Goal: Task Accomplishment & Management: Manage account settings

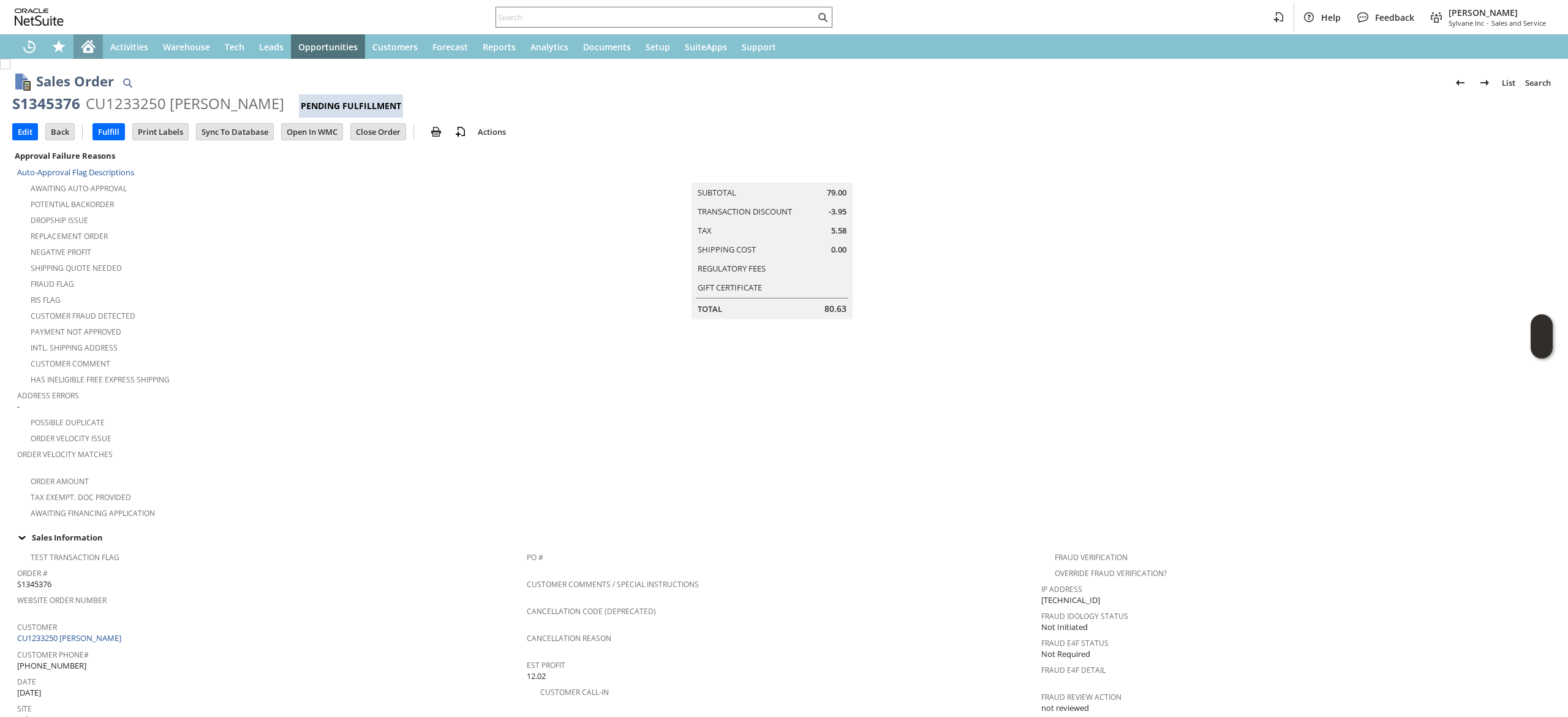
click at [84, 53] on icon "Home" at bounding box center [88, 46] width 14 height 14
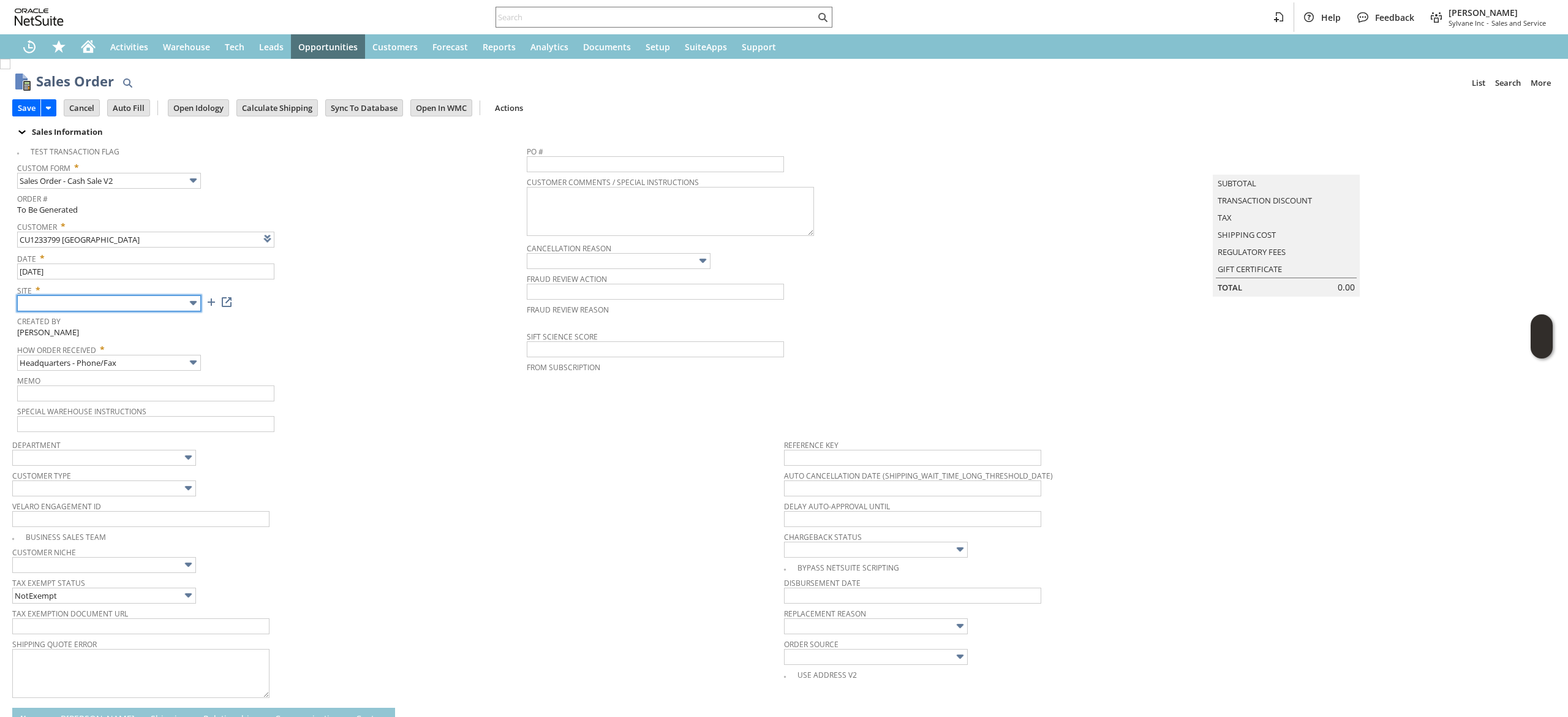
click at [151, 299] on input "text" at bounding box center [109, 303] width 183 height 16
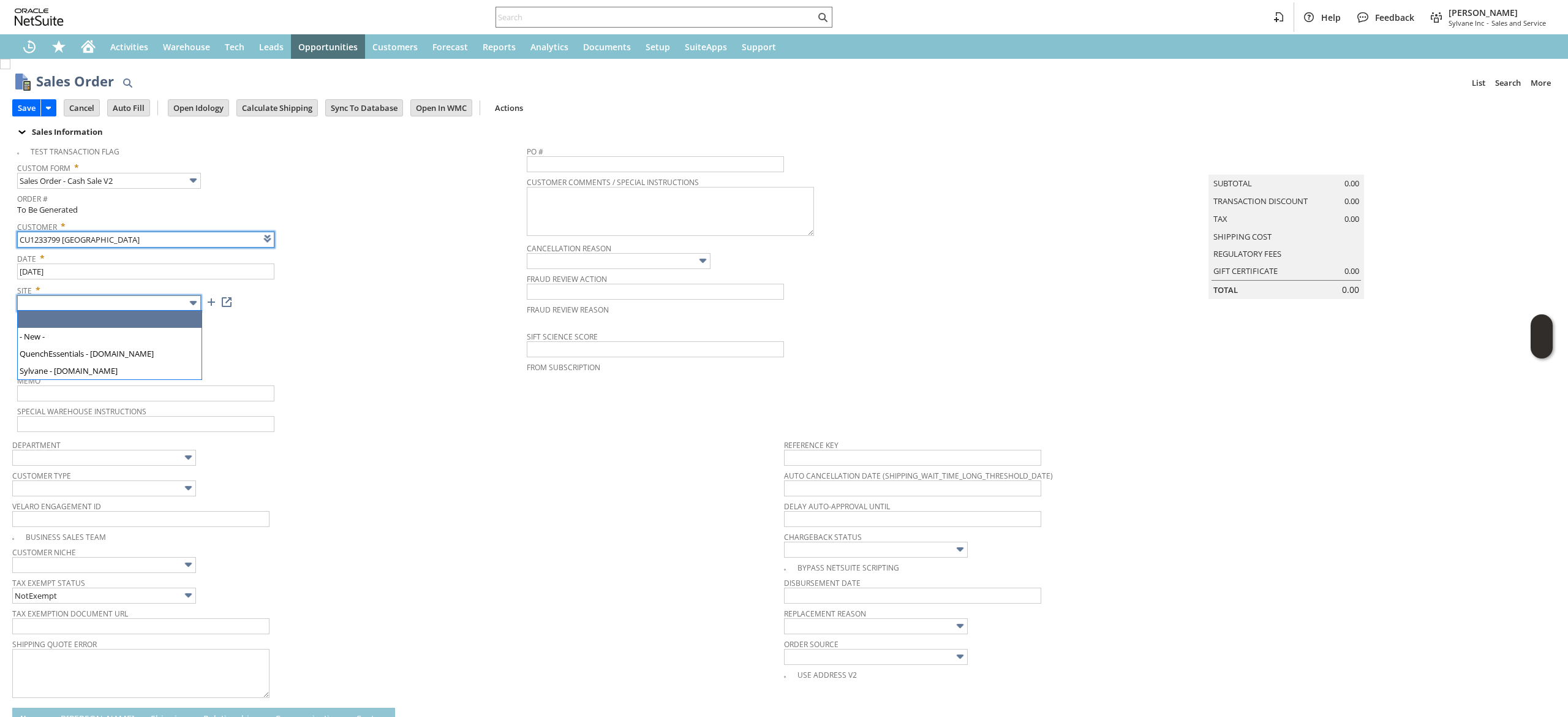
type input "Intelligent Recommendations ⁰"
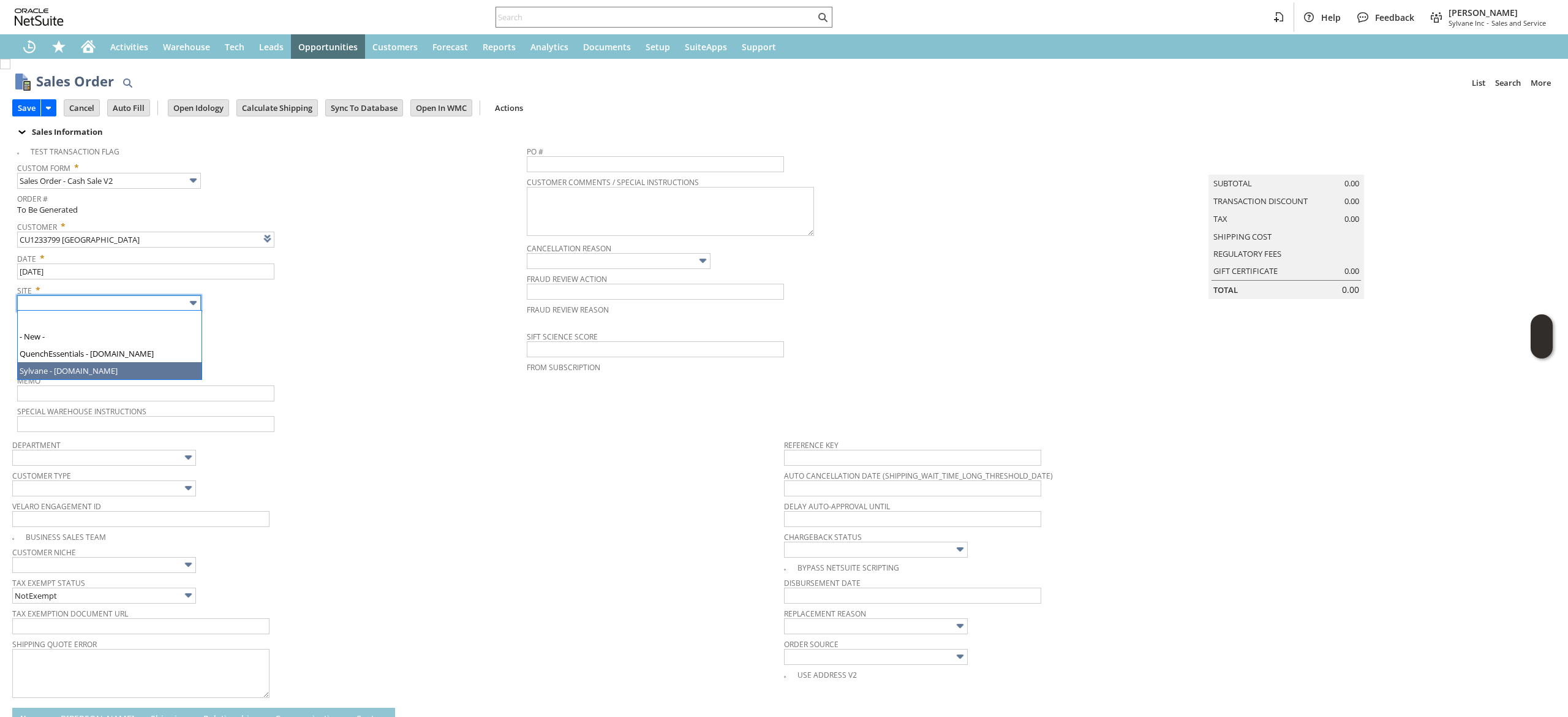
type input "Sylvane - [DOMAIN_NAME]"
click at [291, 368] on div "How Order Received * Headquarters - Phone/Fax" at bounding box center [268, 355] width 503 height 31
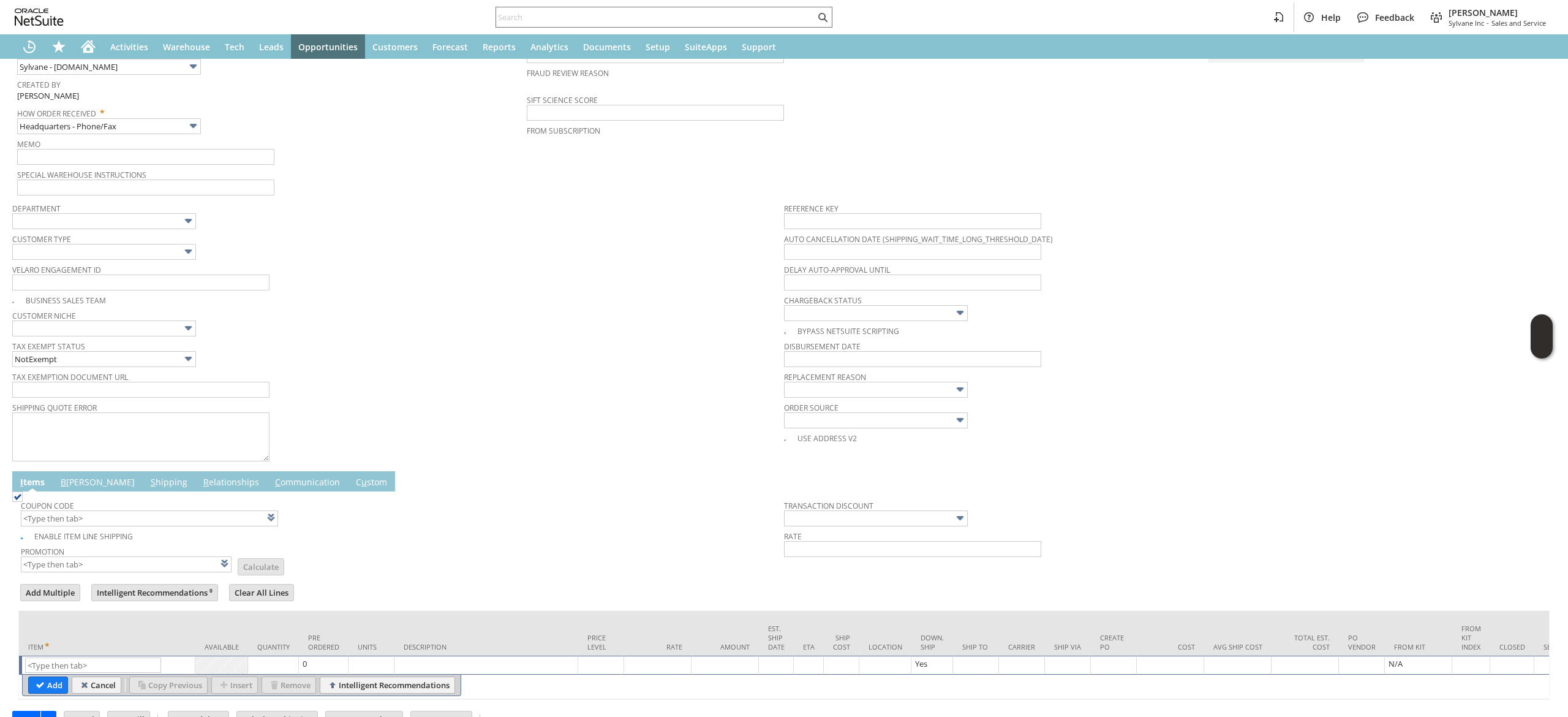
scroll to position [287, 0]
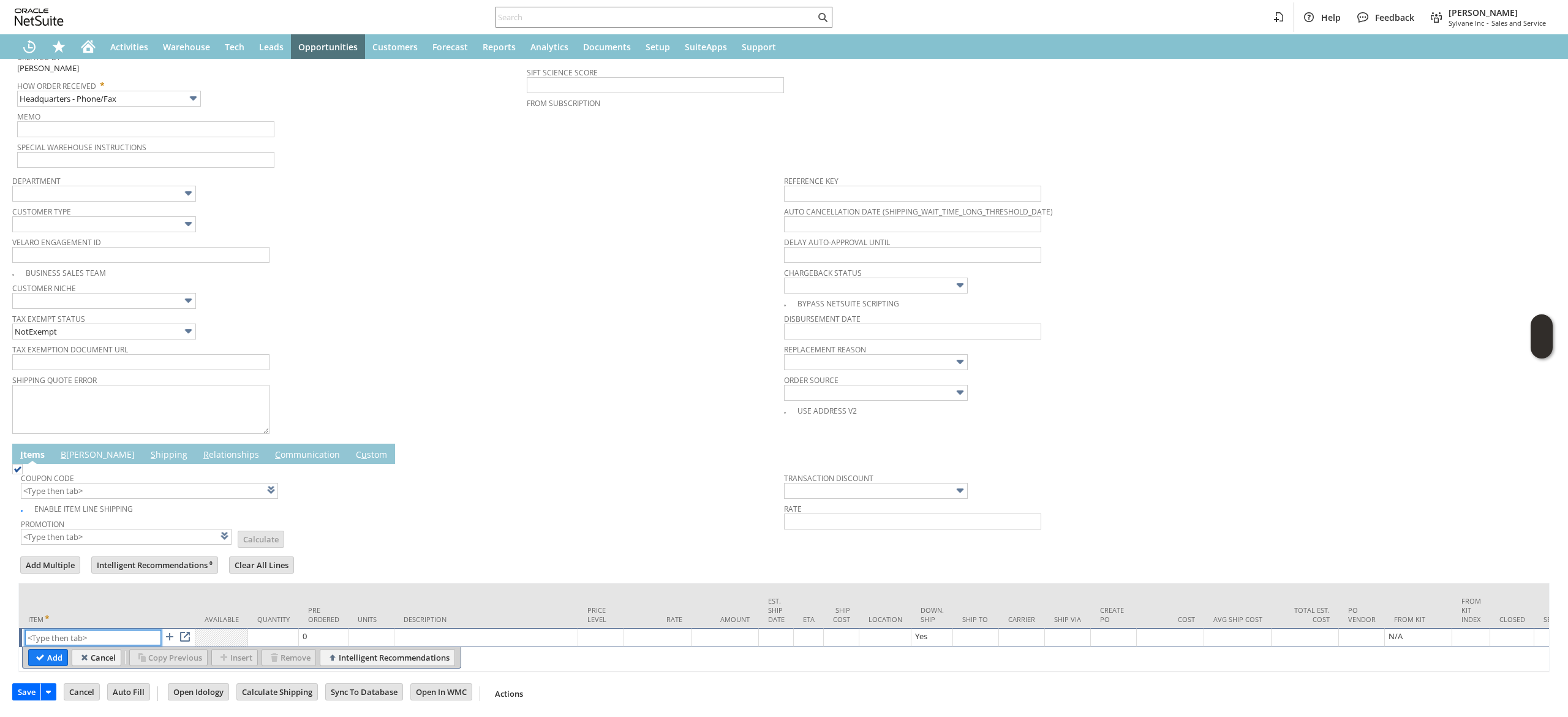
click at [89, 630] on input "text" at bounding box center [93, 637] width 136 height 15
paste input "pu2755"
type input "pu2755"
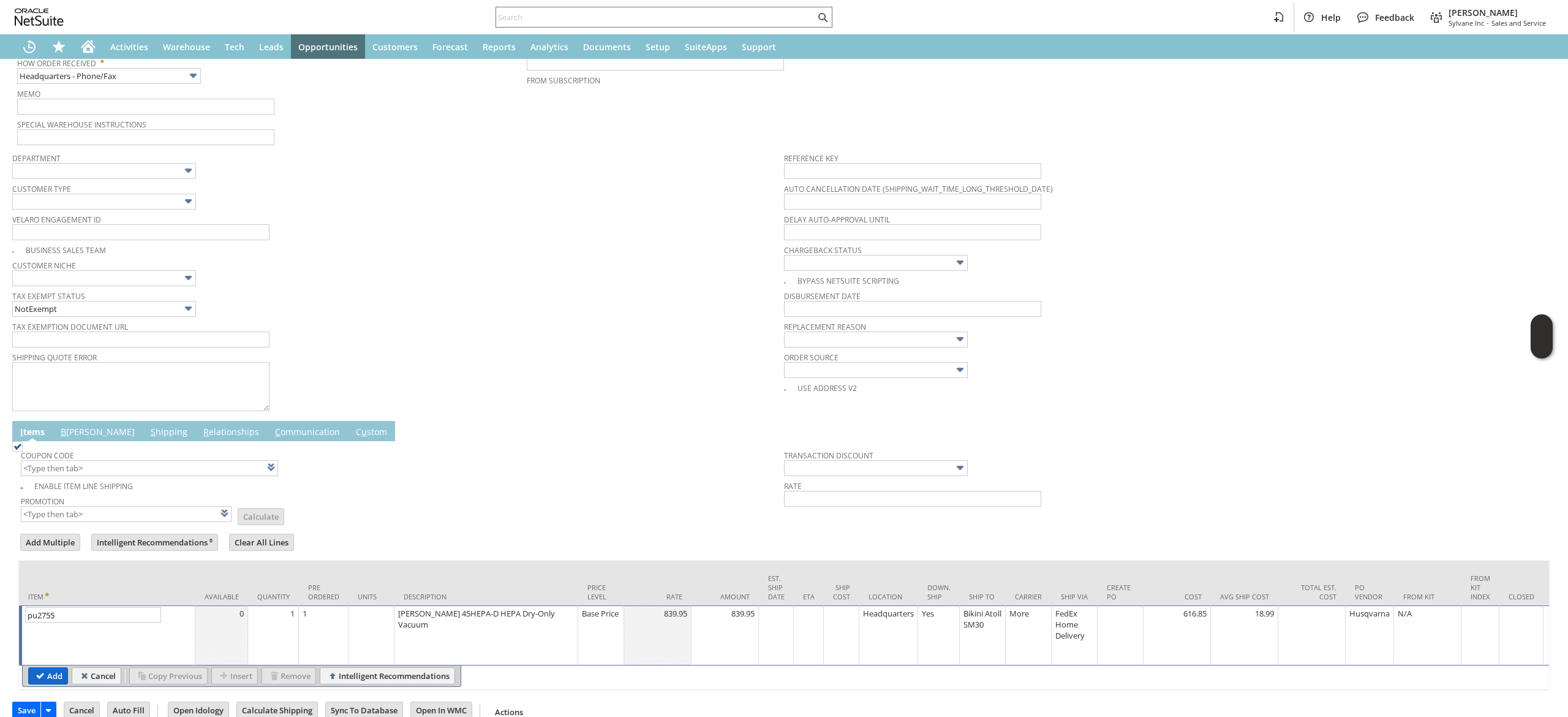
click at [36, 679] on input "Add" at bounding box center [48, 676] width 38 height 16
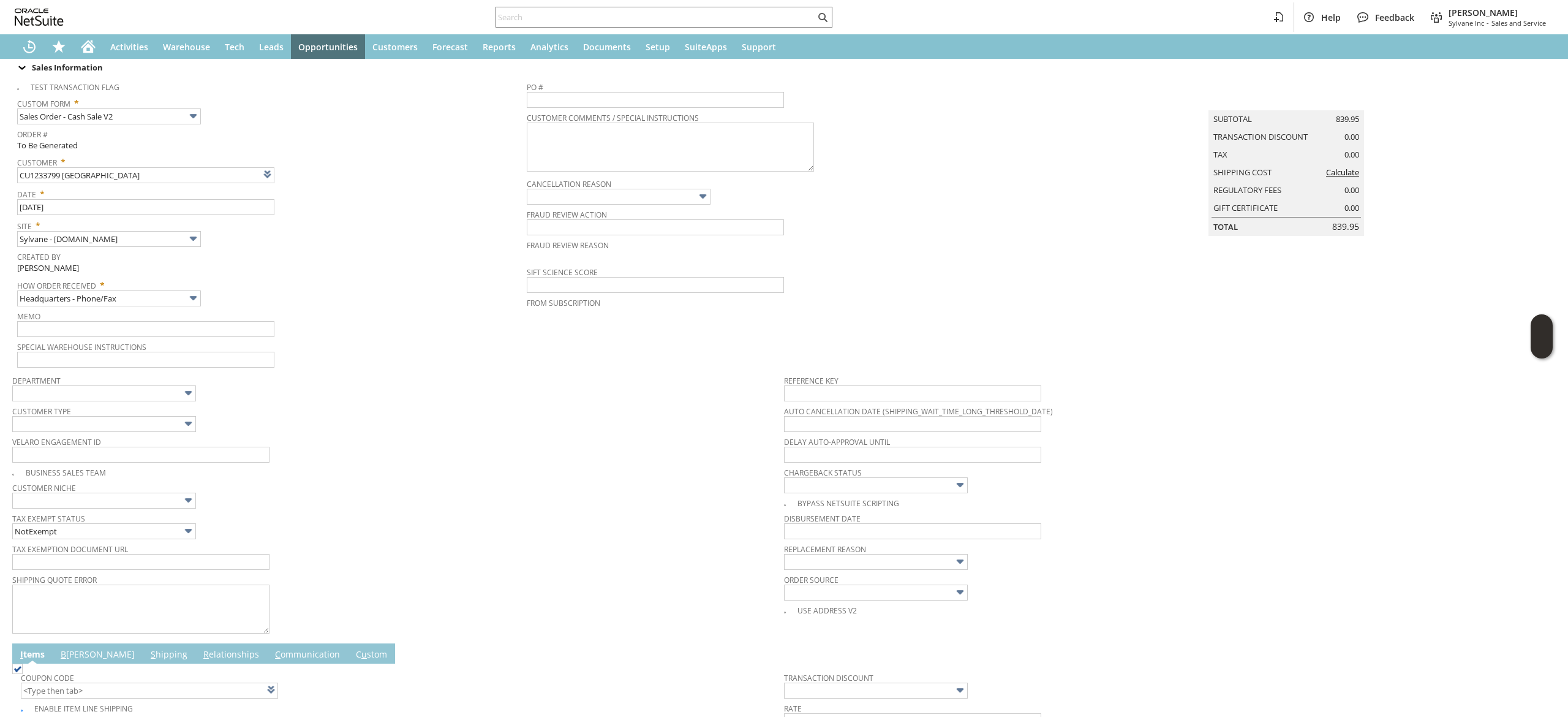
scroll to position [0, 0]
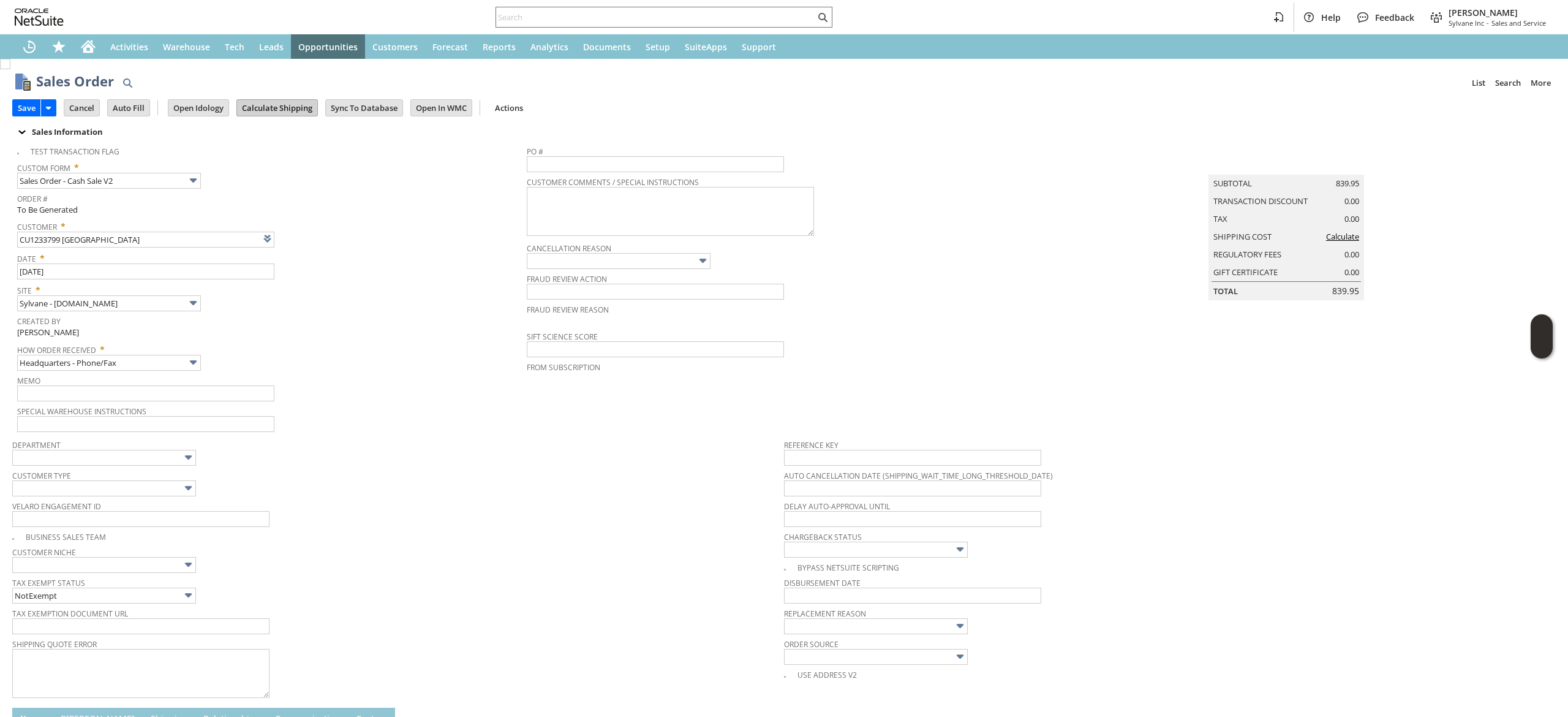
click at [268, 114] on input "Calculate Shipping" at bounding box center [277, 107] width 80 height 16
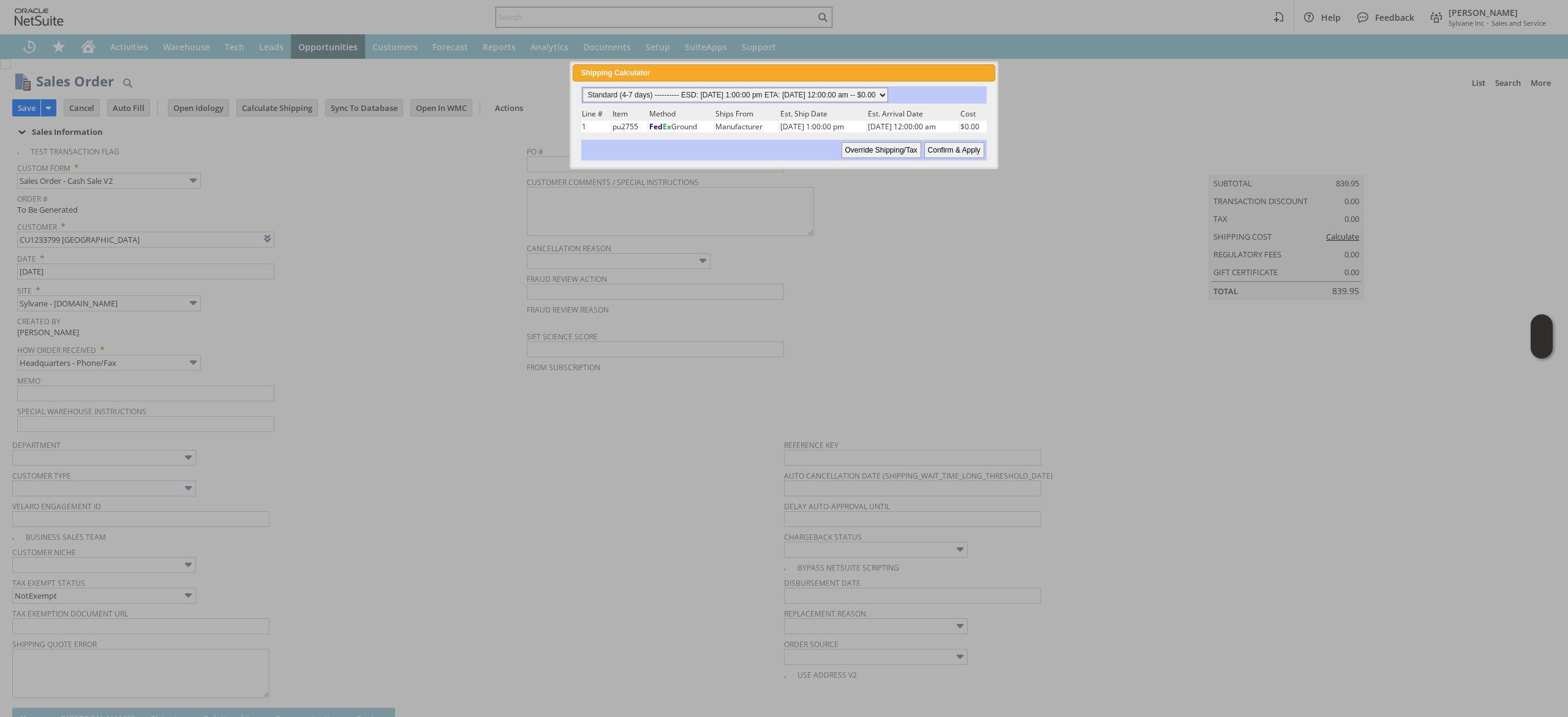
click at [770, 97] on select "Standard (4-7 days) ---------- ESD: 08/20/2025 1:00:00 pm ETA: 08/26/2025 12:00…" at bounding box center [735, 94] width 306 height 14
click at [582, 87] on select "Standard (4-7 days) ---------- ESD: 08/20/2025 1:00:00 pm ETA: 08/26/2025 12:00…" at bounding box center [735, 94] width 306 height 14
click at [946, 150] on input "Confirm & Apply" at bounding box center [954, 150] width 60 height 16
type input "OtherExemptEntity"
type input "Add"
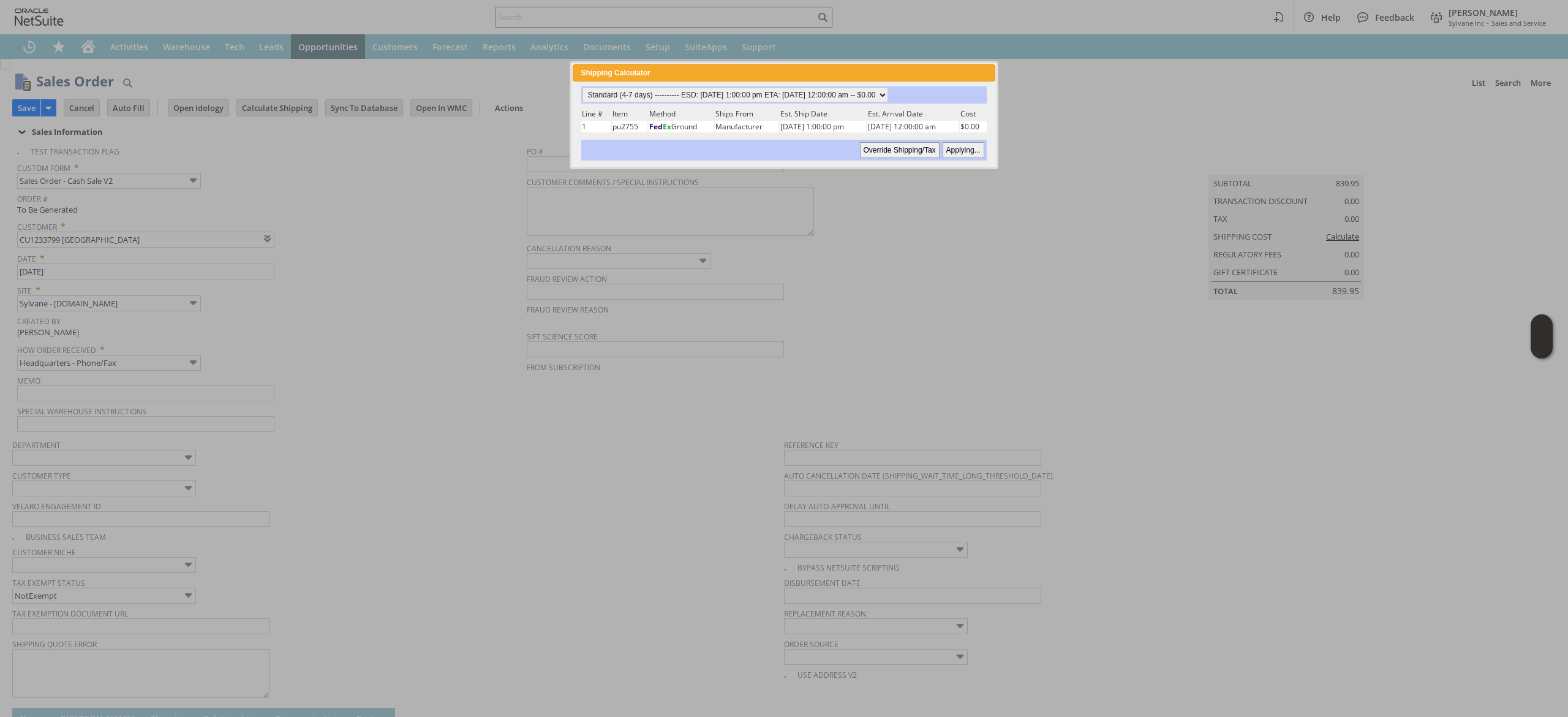
type input "Copy Previous"
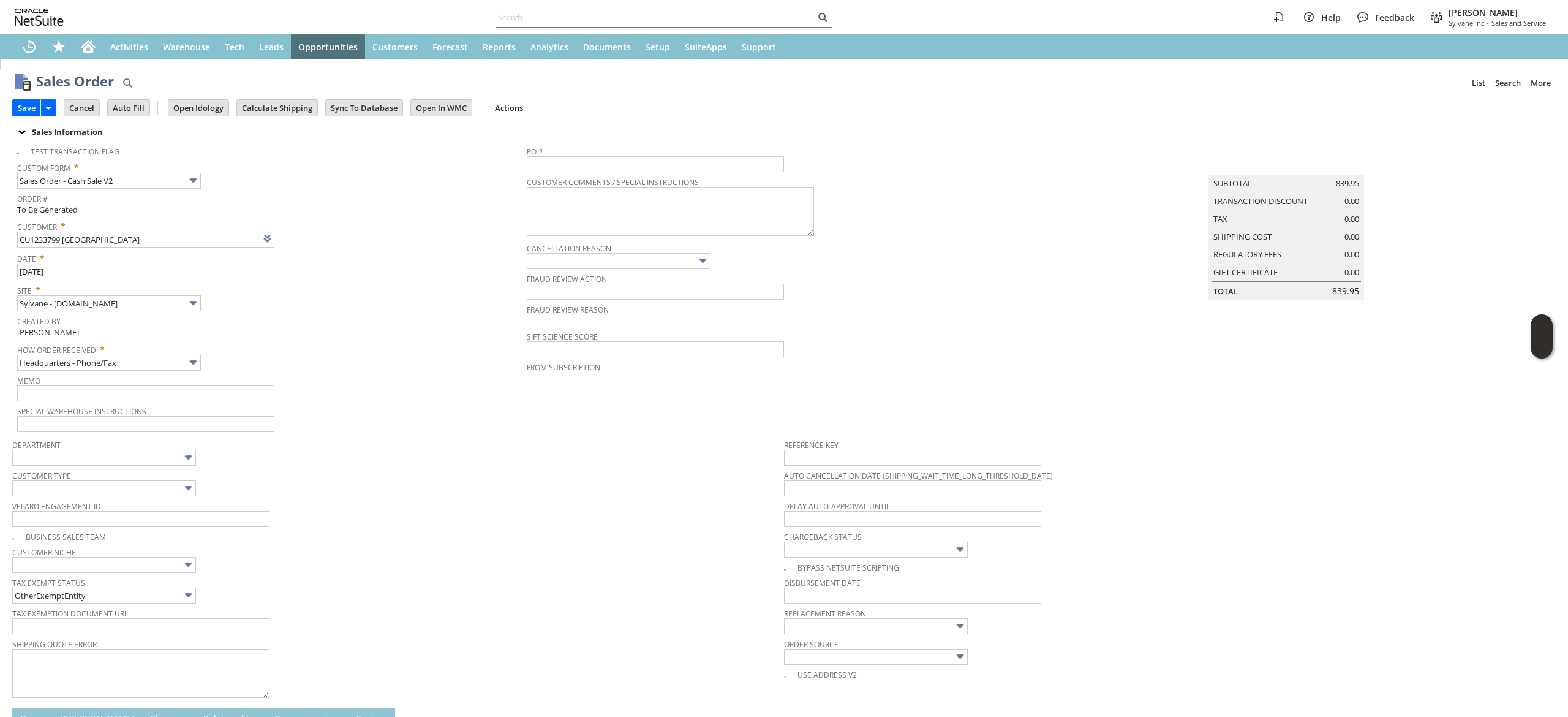
scroll to position [342, 0]
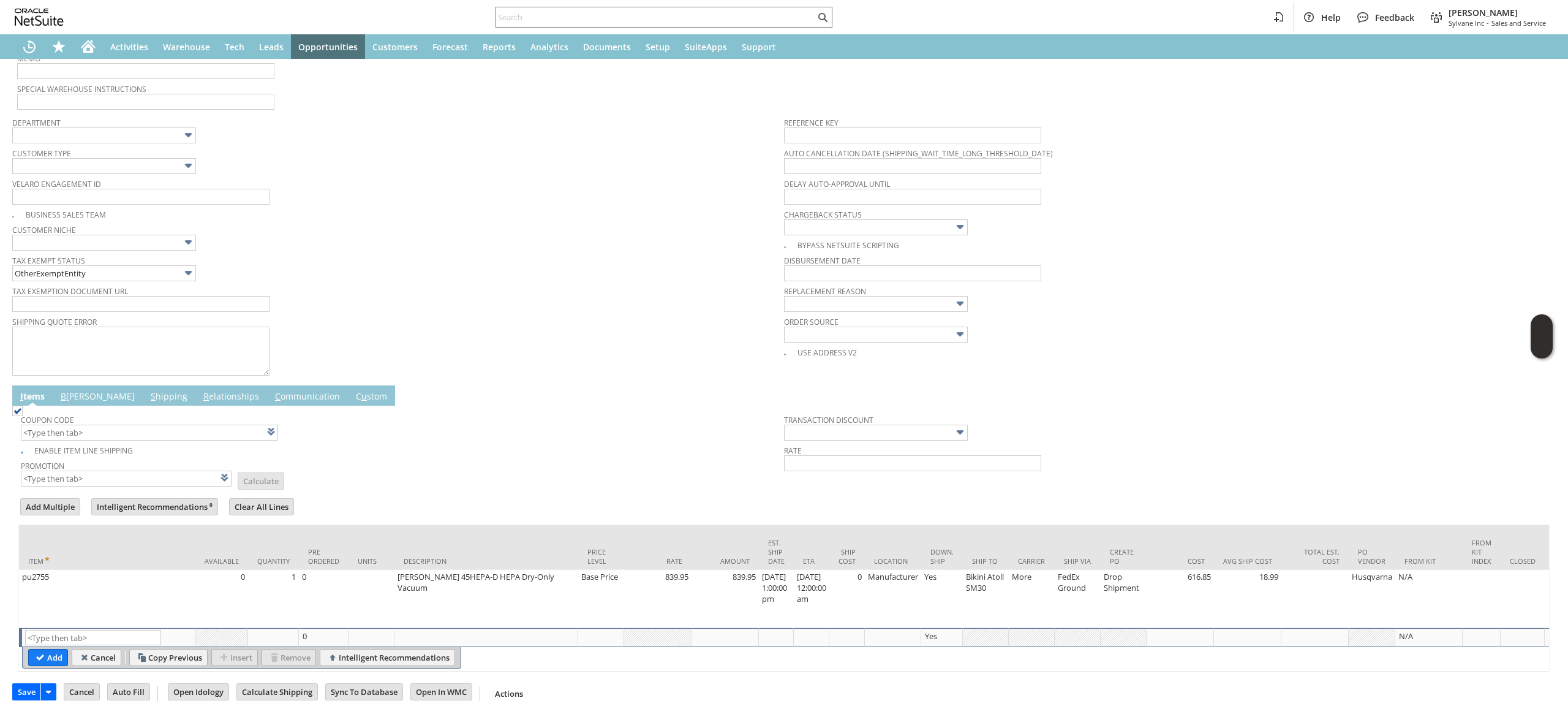
click at [90, 385] on td "B illing" at bounding box center [97, 395] width 90 height 20
click at [148, 390] on link "S hipping" at bounding box center [169, 397] width 43 height 13
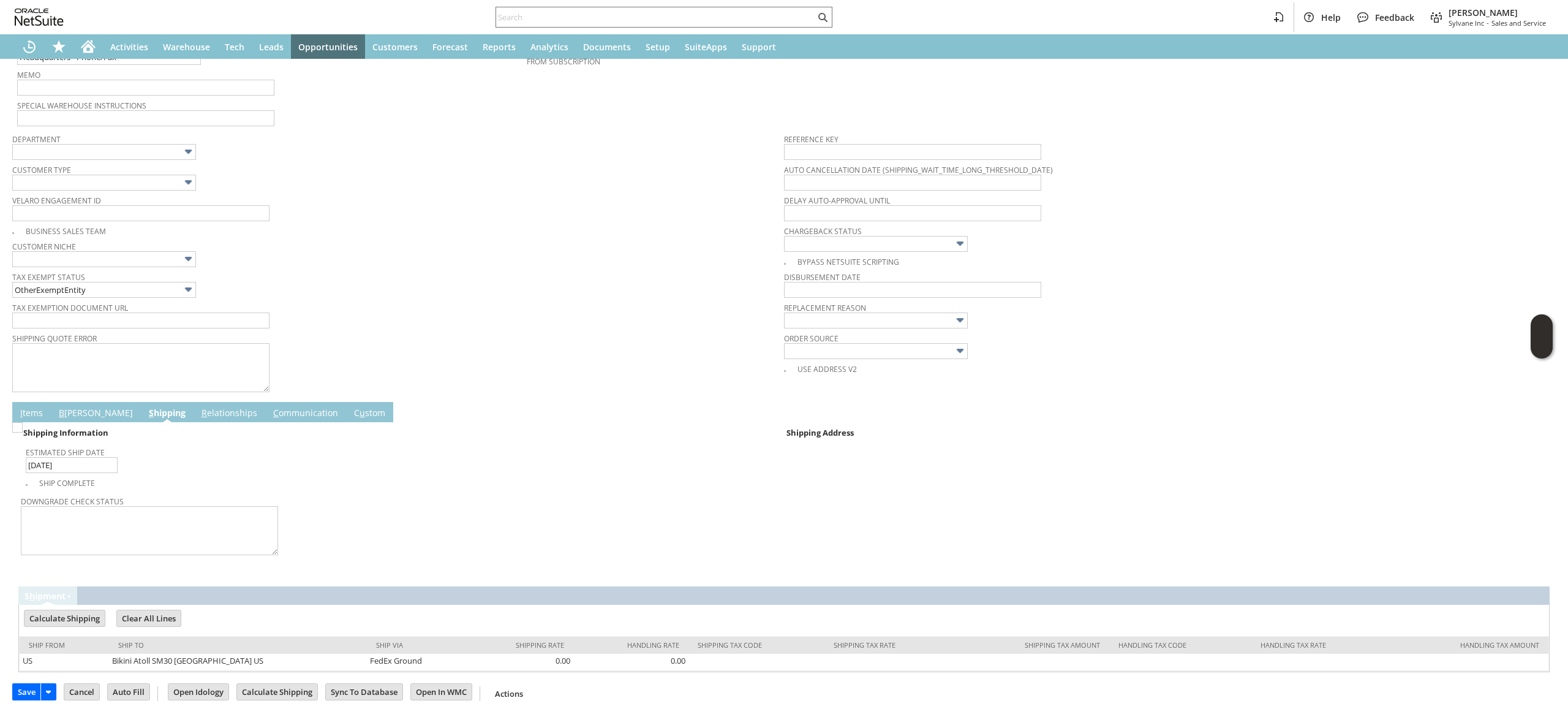
click at [23, 404] on td "I tems" at bounding box center [31, 412] width 38 height 20
click at [33, 412] on link "I tems" at bounding box center [31, 413] width 29 height 13
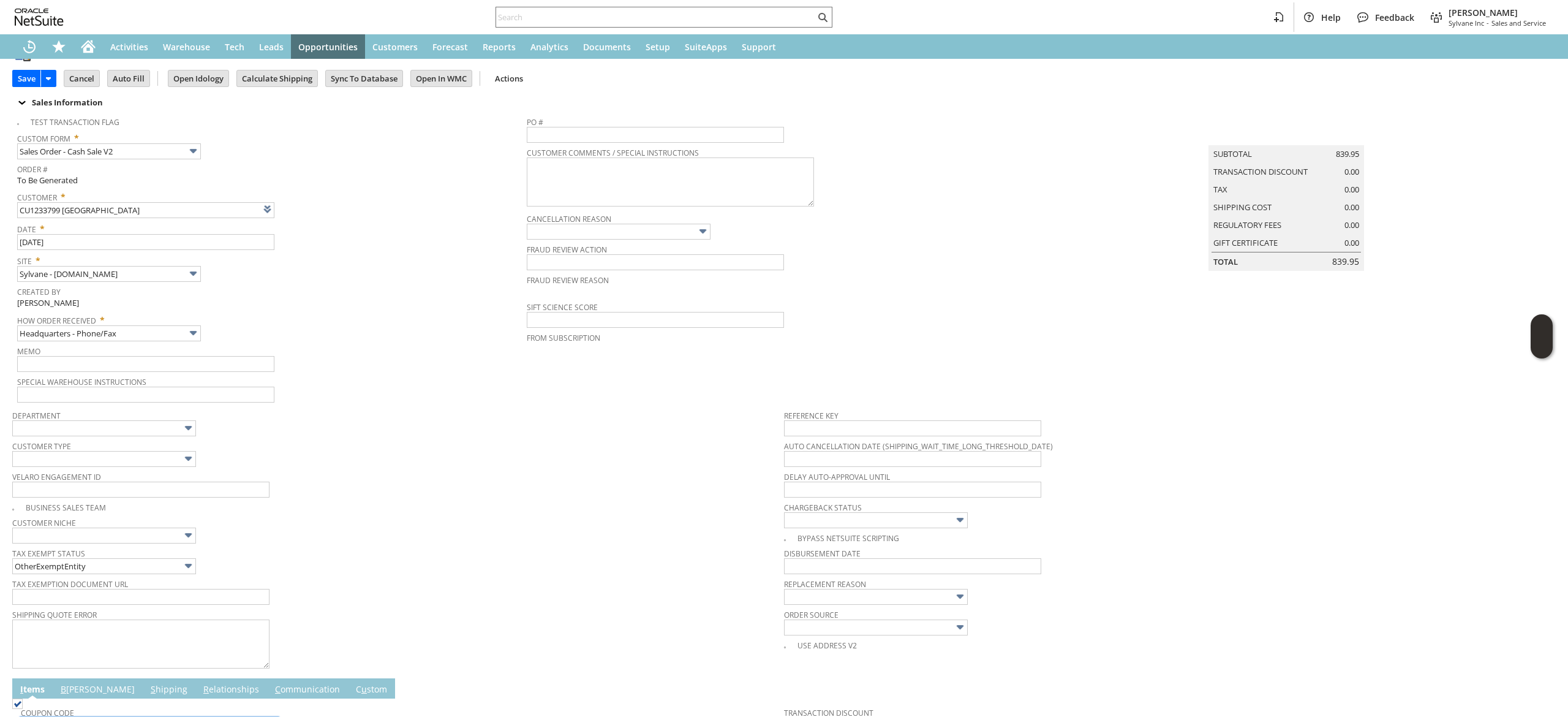
scroll to position [0, 0]
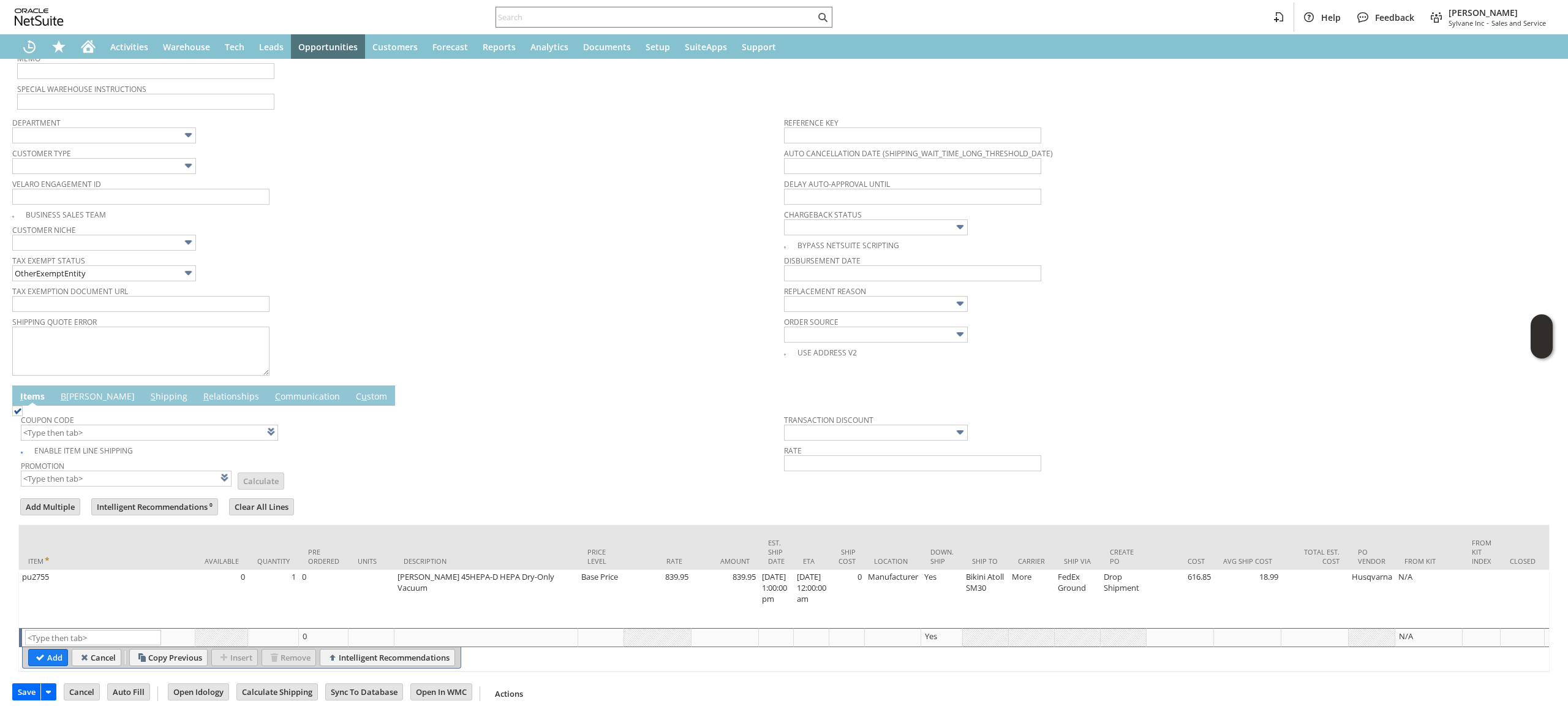
click at [77, 390] on link "B illing" at bounding box center [98, 397] width 80 height 13
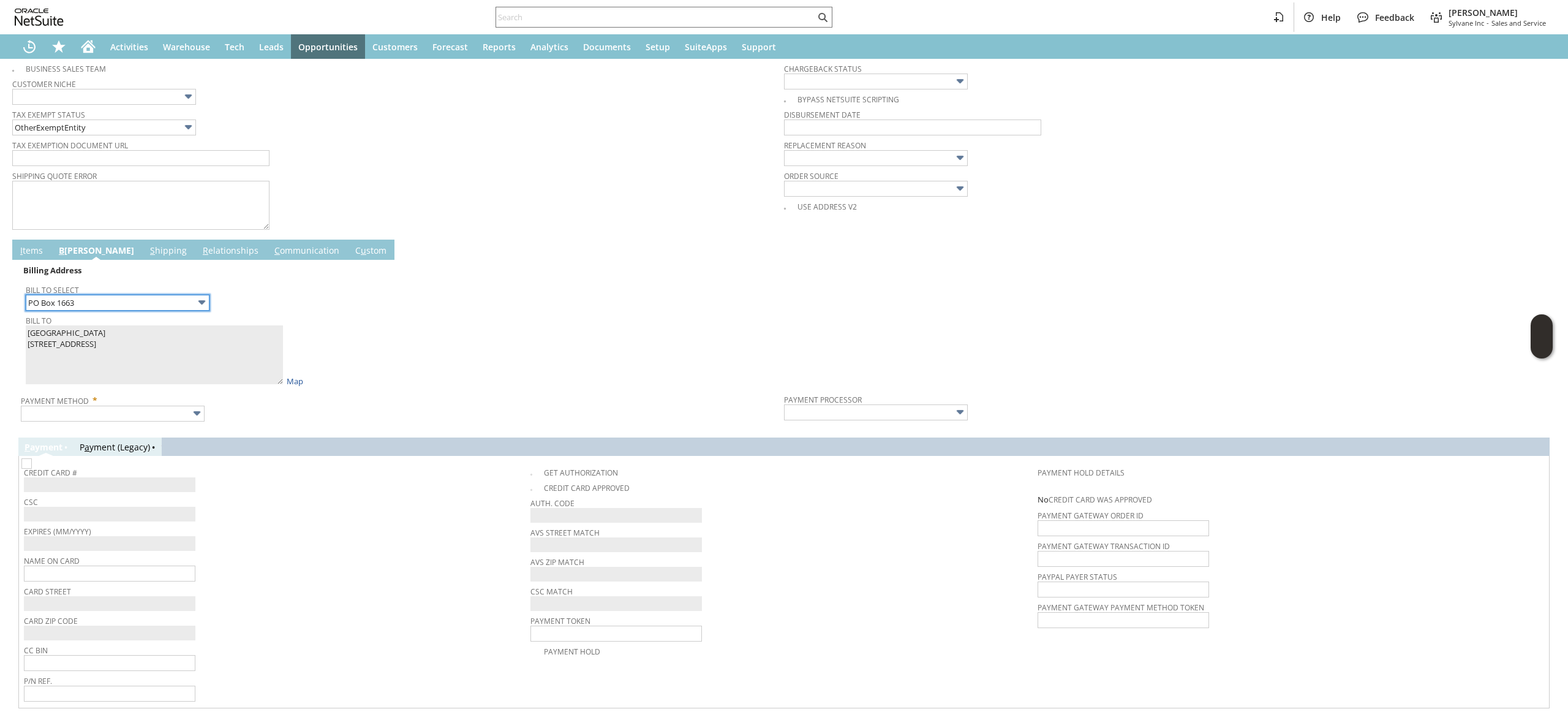
scroll to position [515, 0]
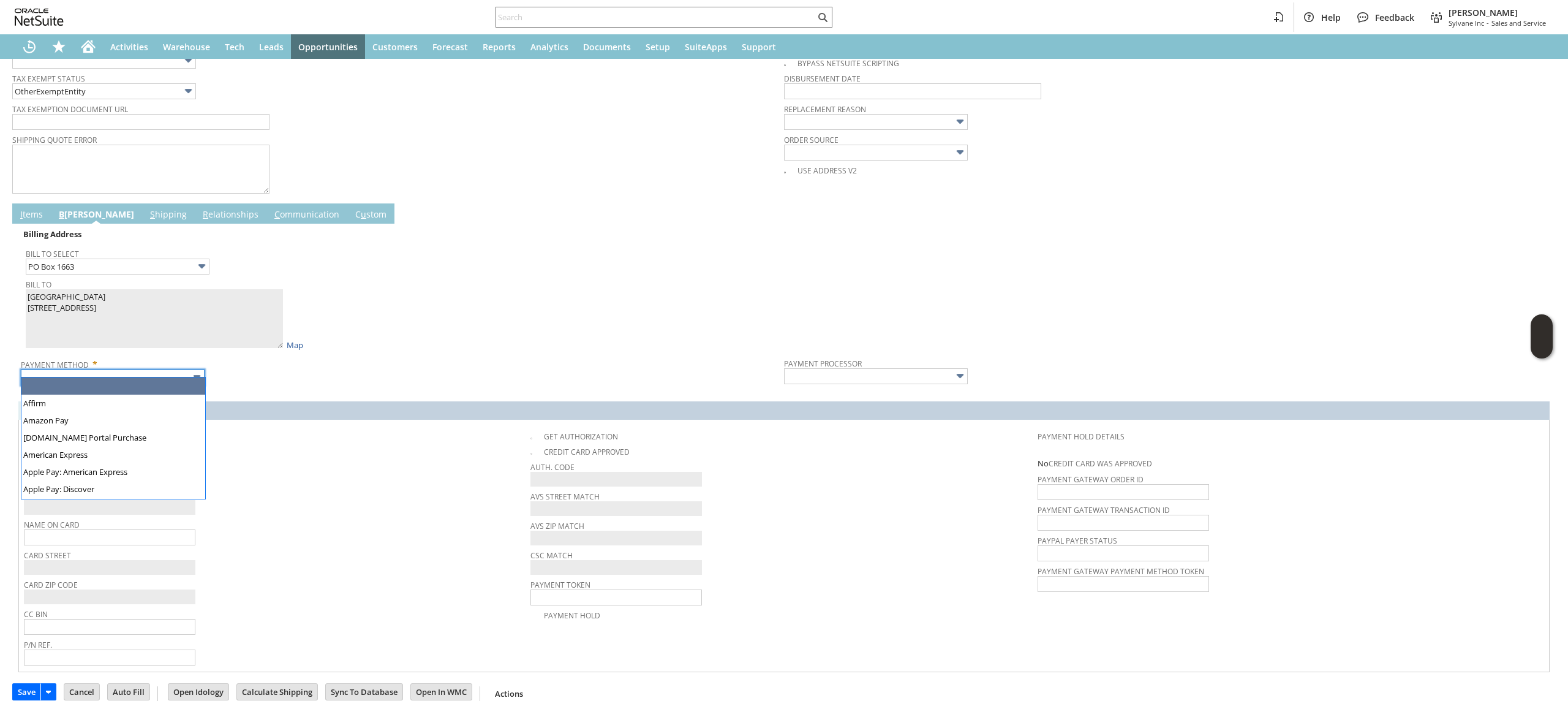
drag, startPoint x: 137, startPoint y: 364, endPoint x: 139, endPoint y: 411, distance: 47.0
click at [140, 369] on input "text" at bounding box center [112, 377] width 183 height 16
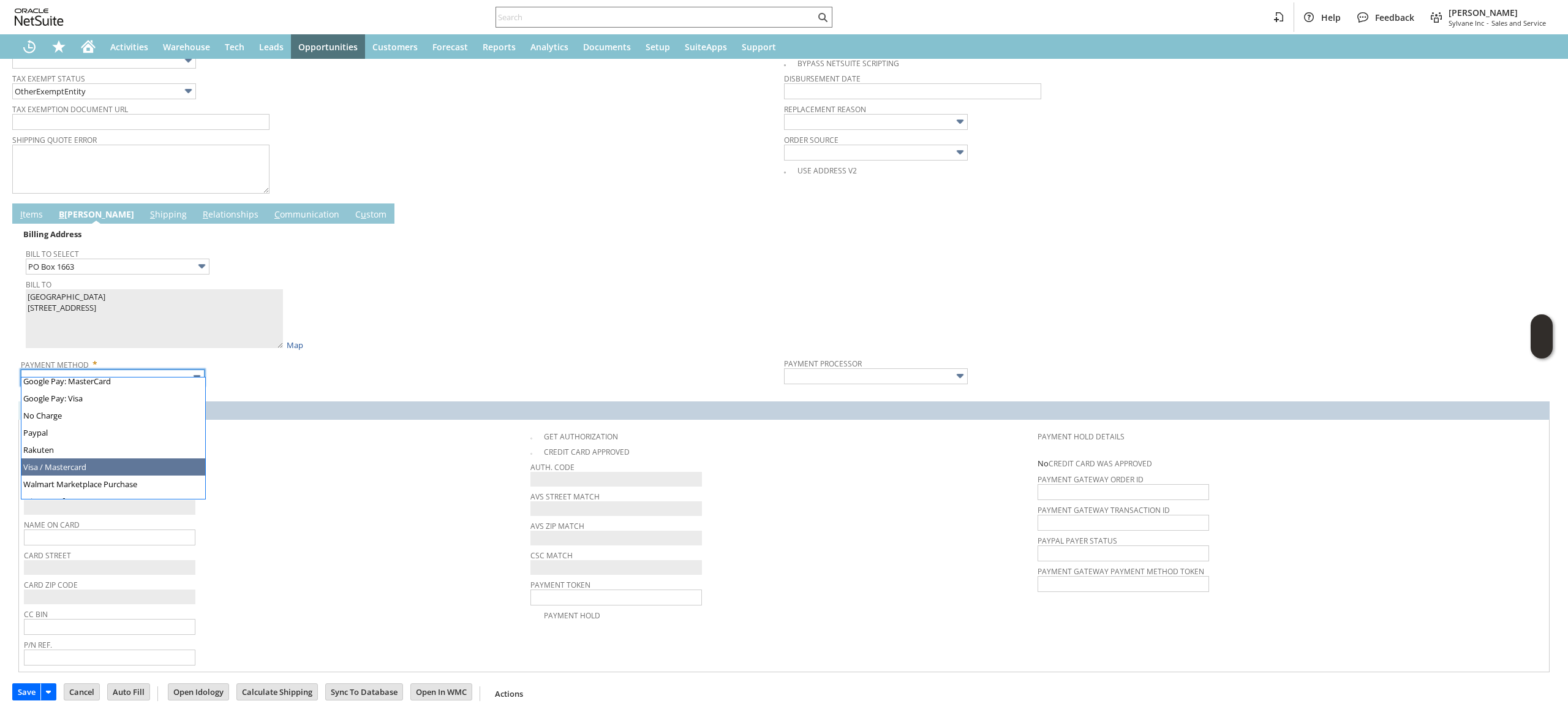
type input "Visa / Mastercard"
type input "Braintree"
checkbox input "true"
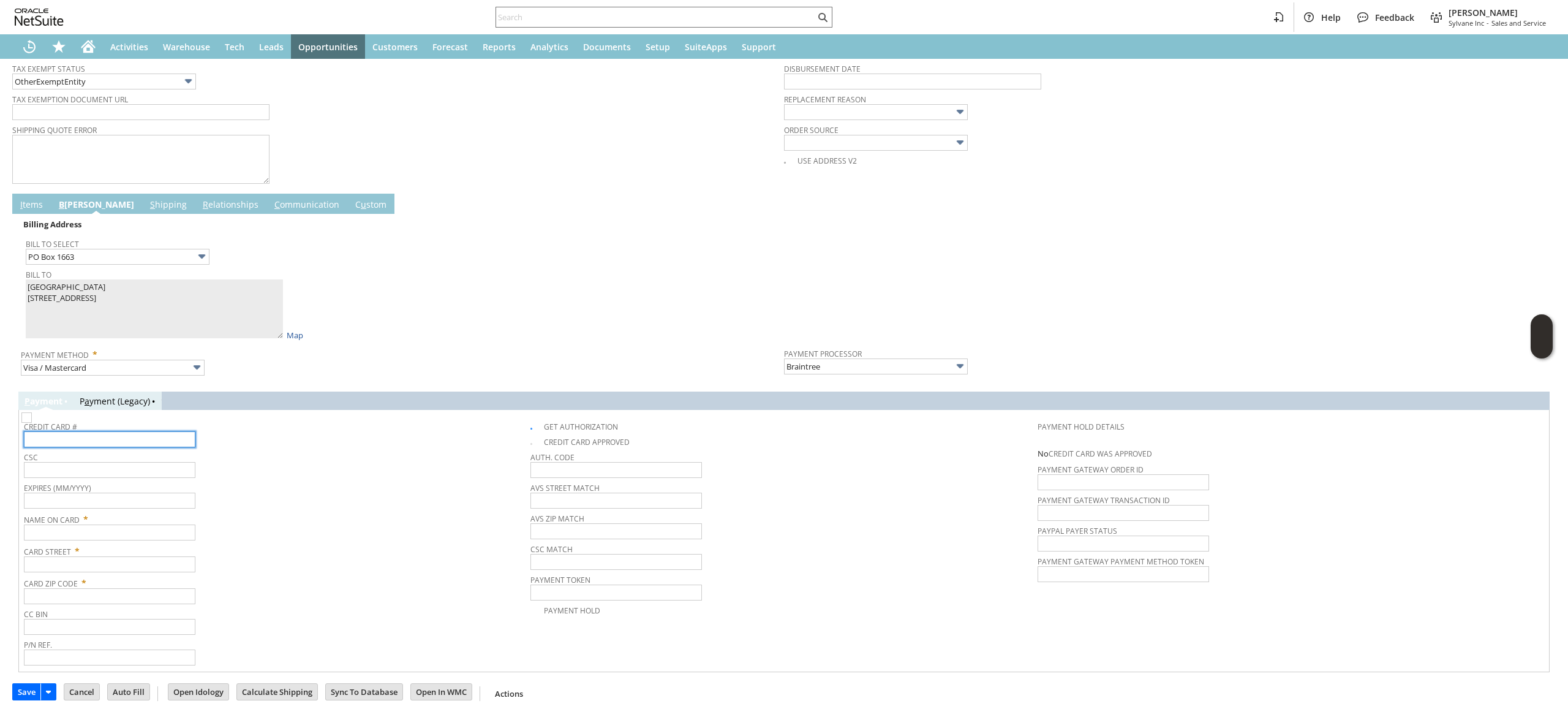
click at [118, 439] on input "text" at bounding box center [109, 439] width 172 height 16
paste input "4246044654670169"
type input "4246044654670169"
click at [128, 493] on span "Expires (MM/YYYY)" at bounding box center [274, 485] width 501 height 13
click at [121, 495] on div "Expires (MM/YYYY)" at bounding box center [274, 493] width 501 height 30
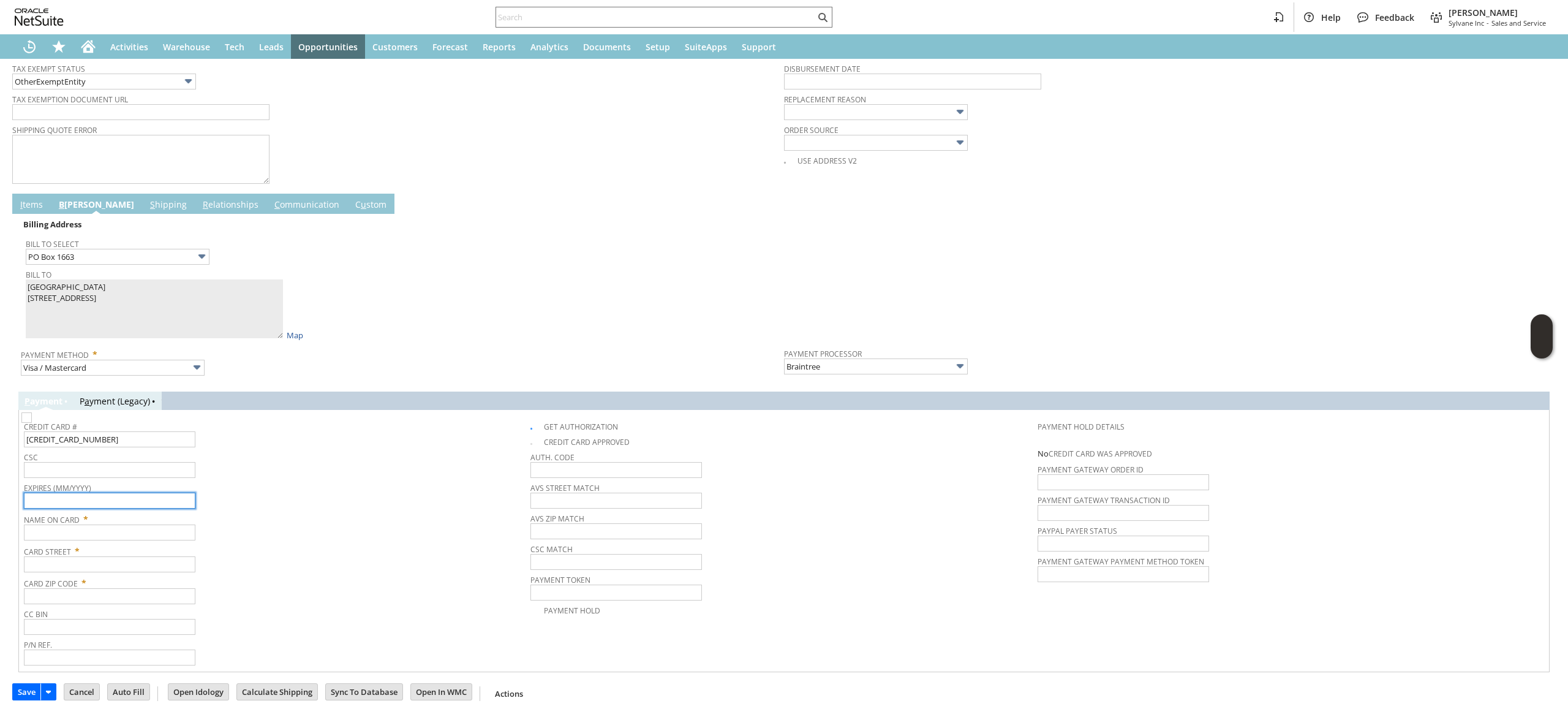
click at [125, 500] on input "text" at bounding box center [109, 500] width 172 height 16
type input "0228"
click at [173, 474] on input "text" at bounding box center [109, 469] width 172 height 16
type input "179"
click at [36, 500] on input "0228" at bounding box center [109, 500] width 172 height 16
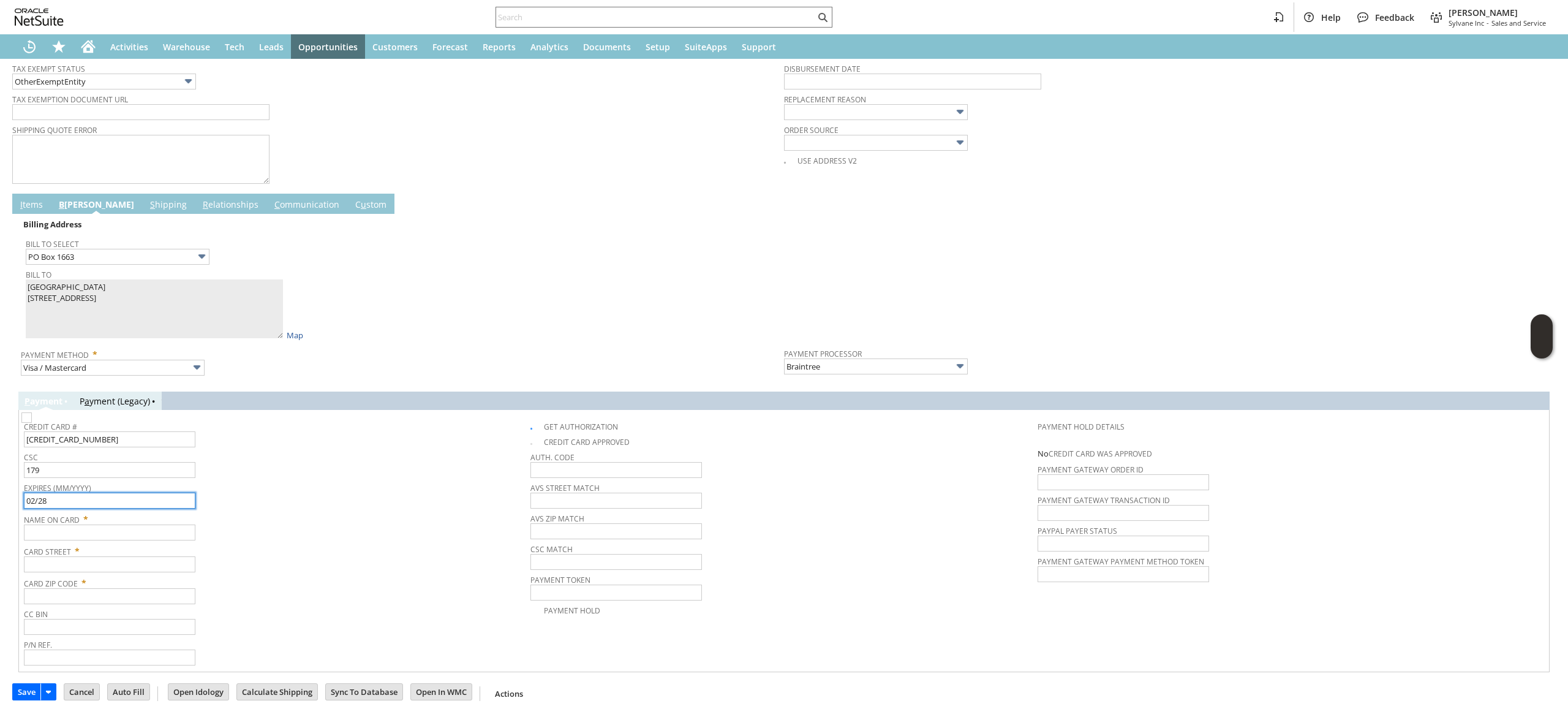
click at [166, 505] on input "02/28" at bounding box center [109, 500] width 172 height 16
type input "02/2028"
click at [119, 278] on span "Bill To" at bounding box center [401, 272] width 752 height 13
click at [122, 549] on span "Card Street *" at bounding box center [274, 549] width 501 height 14
drag, startPoint x: 121, startPoint y: 540, endPoint x: 118, endPoint y: 528, distance: 12.4
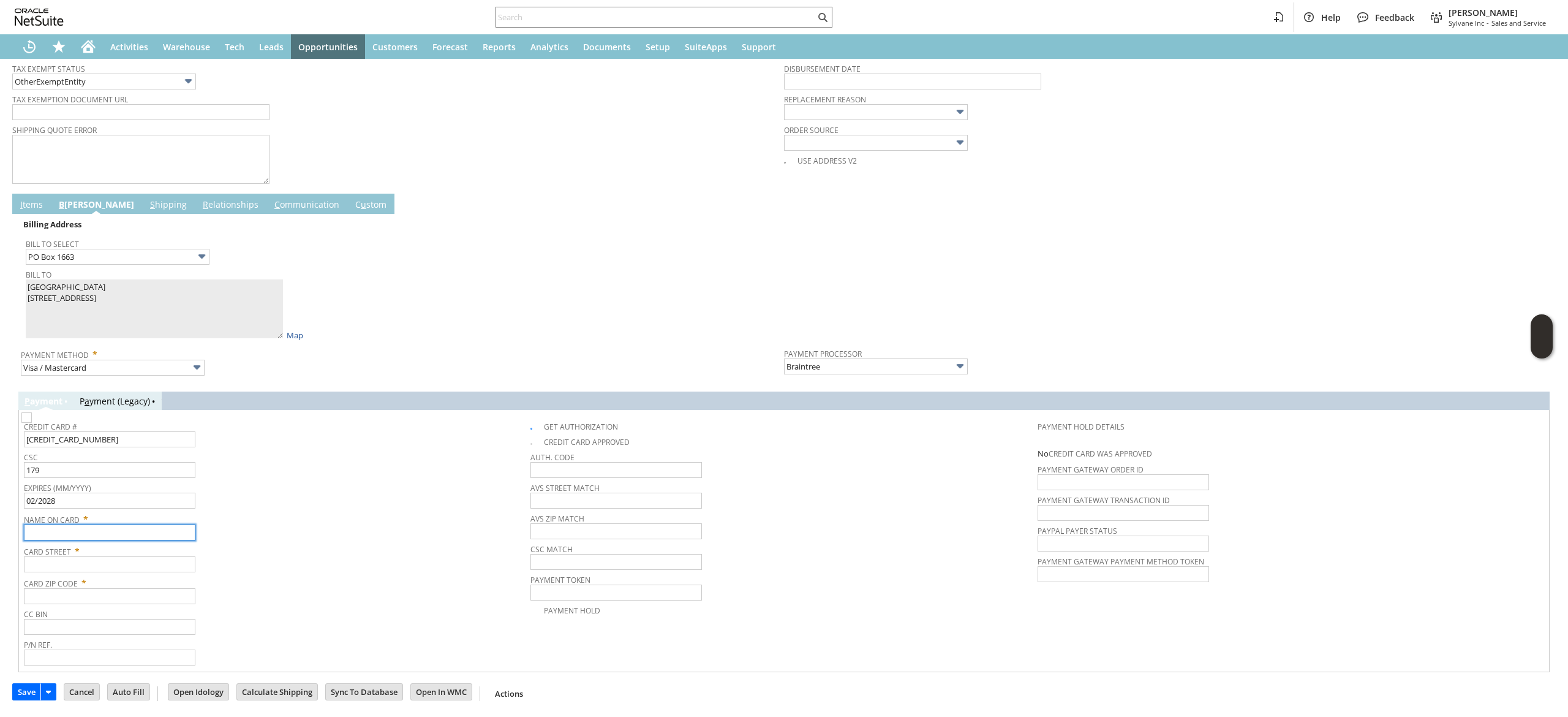
click at [121, 540] on input "text" at bounding box center [109, 532] width 172 height 16
paste input "Los Alamos National Lab"
type input "Los Alamos National Lab"
click at [85, 569] on input "text" at bounding box center [109, 564] width 172 height 16
paste input "PO Box 1663"
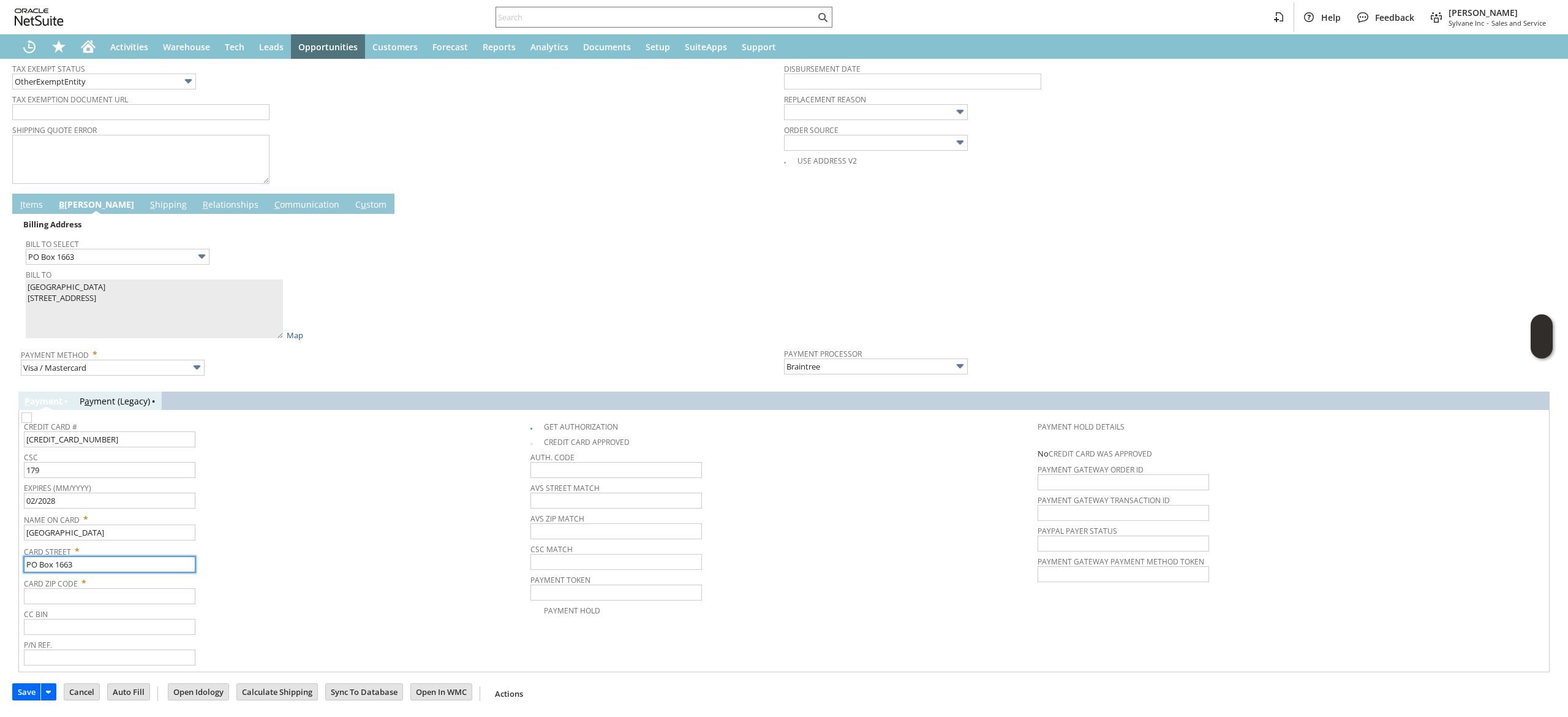
type input "PO Box 1663"
click at [121, 609] on span "CC Bin" at bounding box center [274, 611] width 501 height 13
drag, startPoint x: 121, startPoint y: 598, endPoint x: 114, endPoint y: 599, distance: 7.1
click at [122, 596] on input "text" at bounding box center [109, 596] width 172 height 16
paste input "87545"
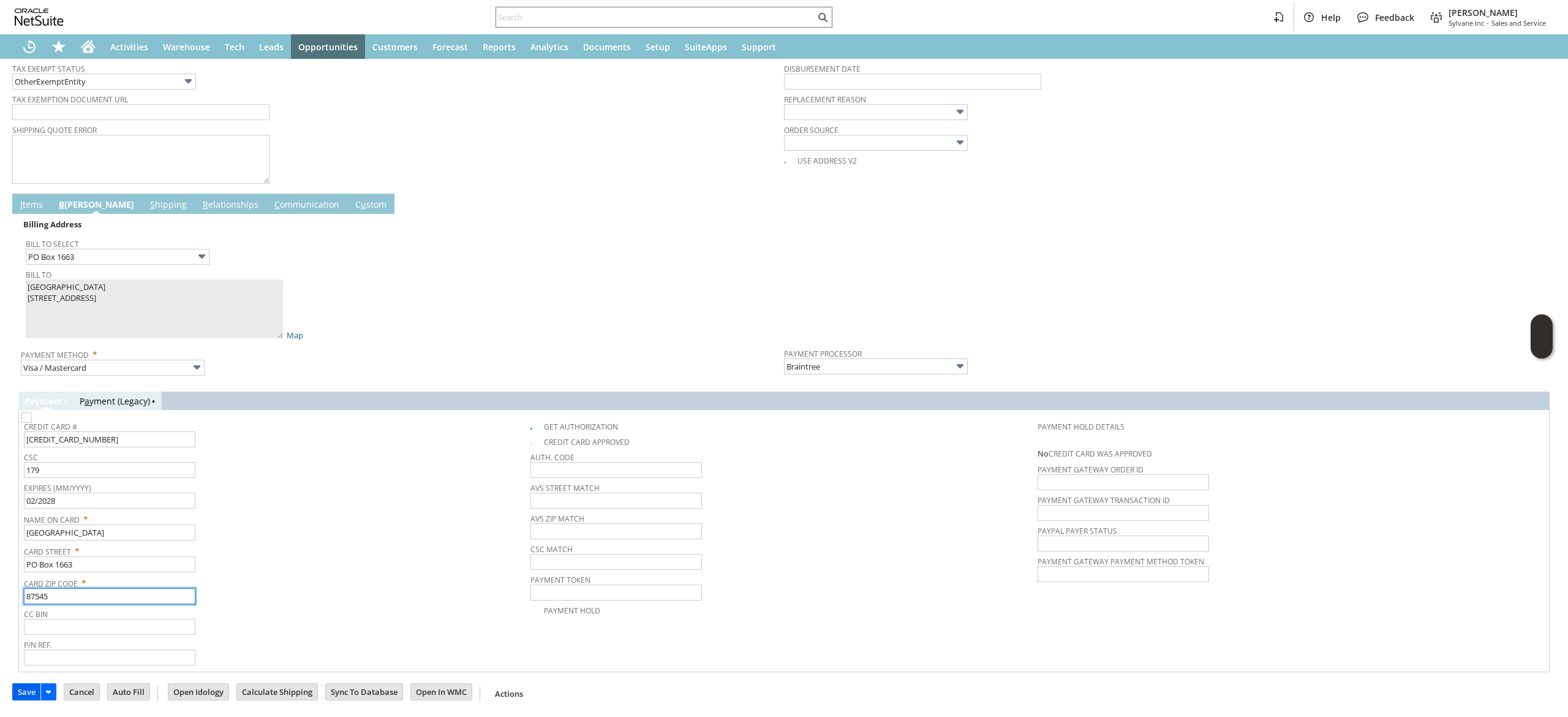
type input "87545"
click at [30, 698] on input "Save" at bounding box center [26, 691] width 28 height 16
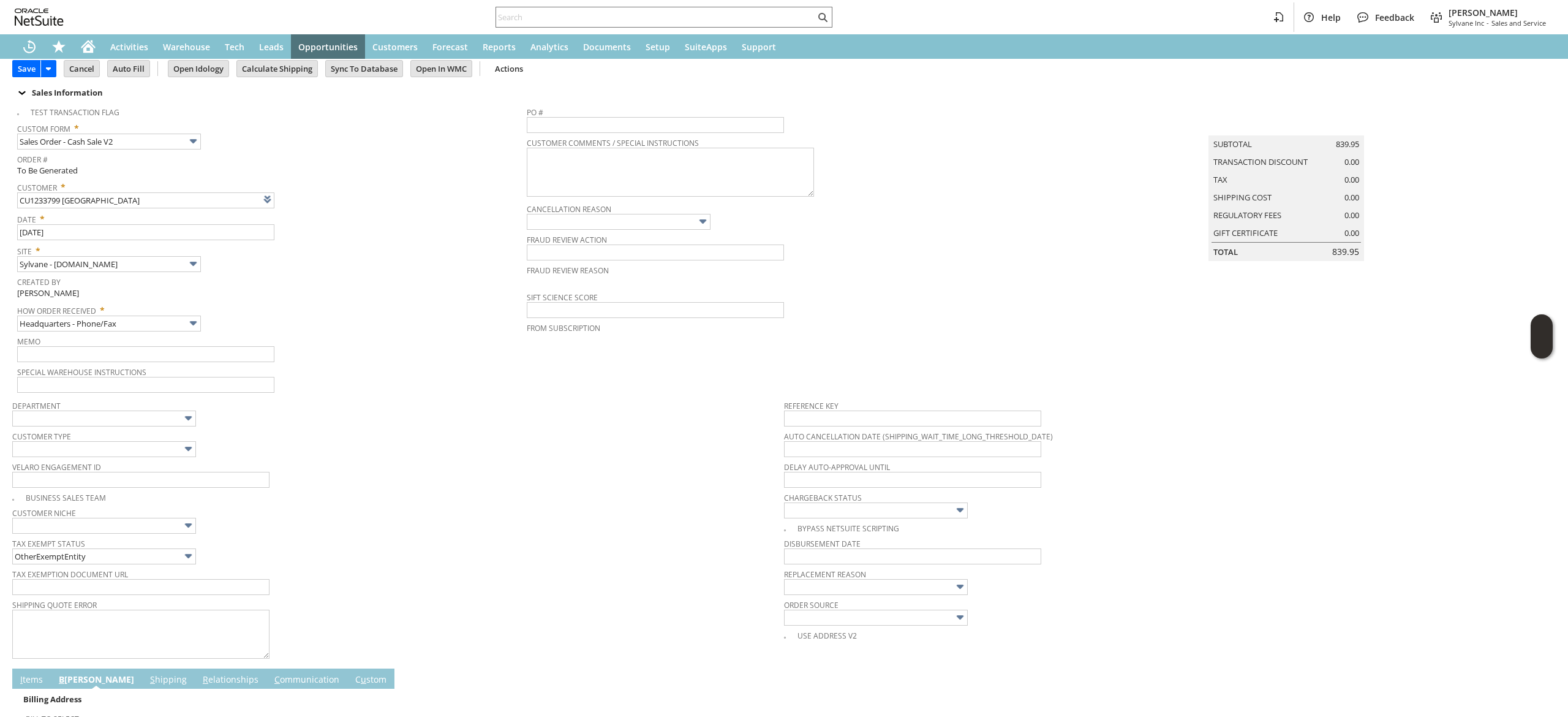
scroll to position [25, 0]
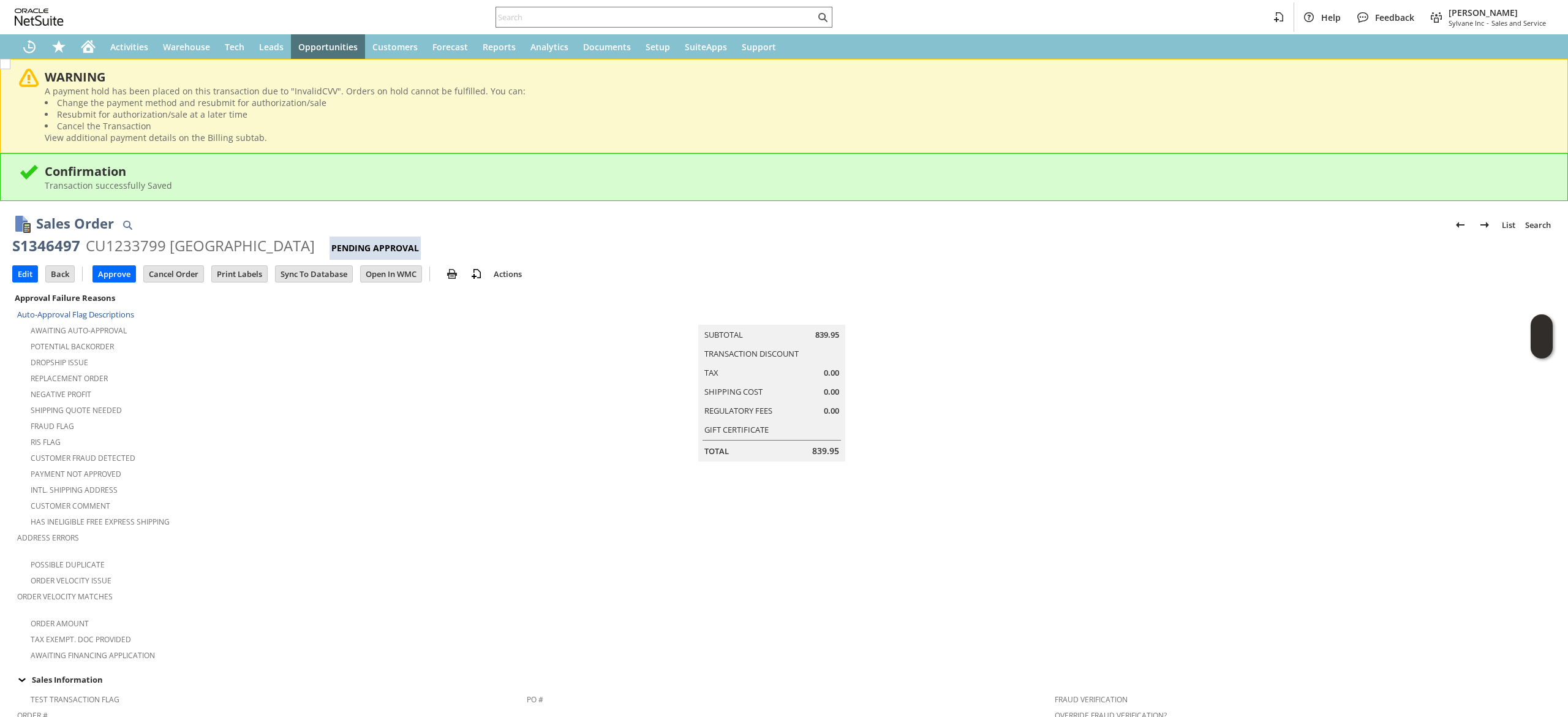
click at [41, 266] on td "Edit" at bounding box center [28, 273] width 33 height 23
click at [27, 271] on input "Edit" at bounding box center [24, 273] width 24 height 16
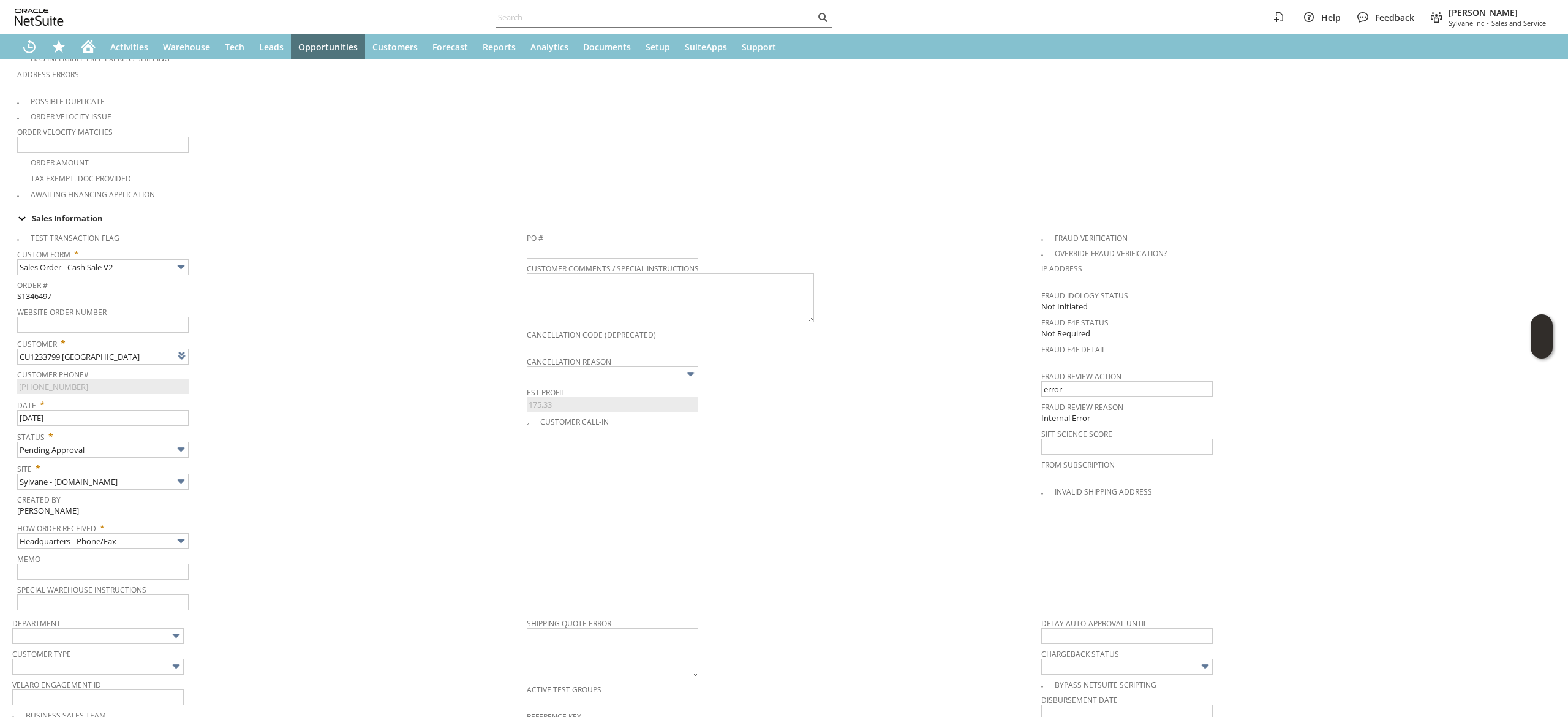
scroll to position [883, 0]
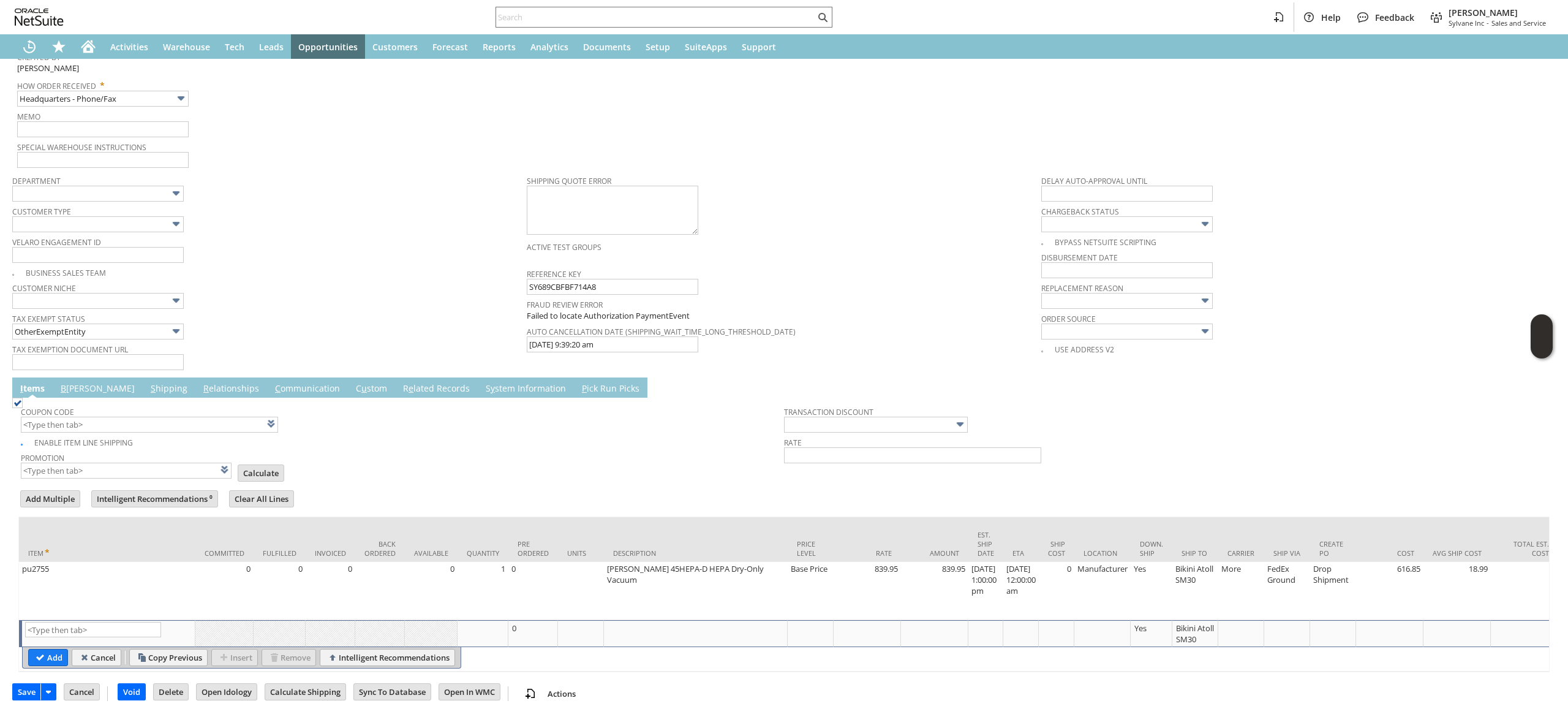
drag, startPoint x: 74, startPoint y: 361, endPoint x: 76, endPoint y: 369, distance: 8.2
click at [75, 382] on link "B illing" at bounding box center [98, 388] width 80 height 13
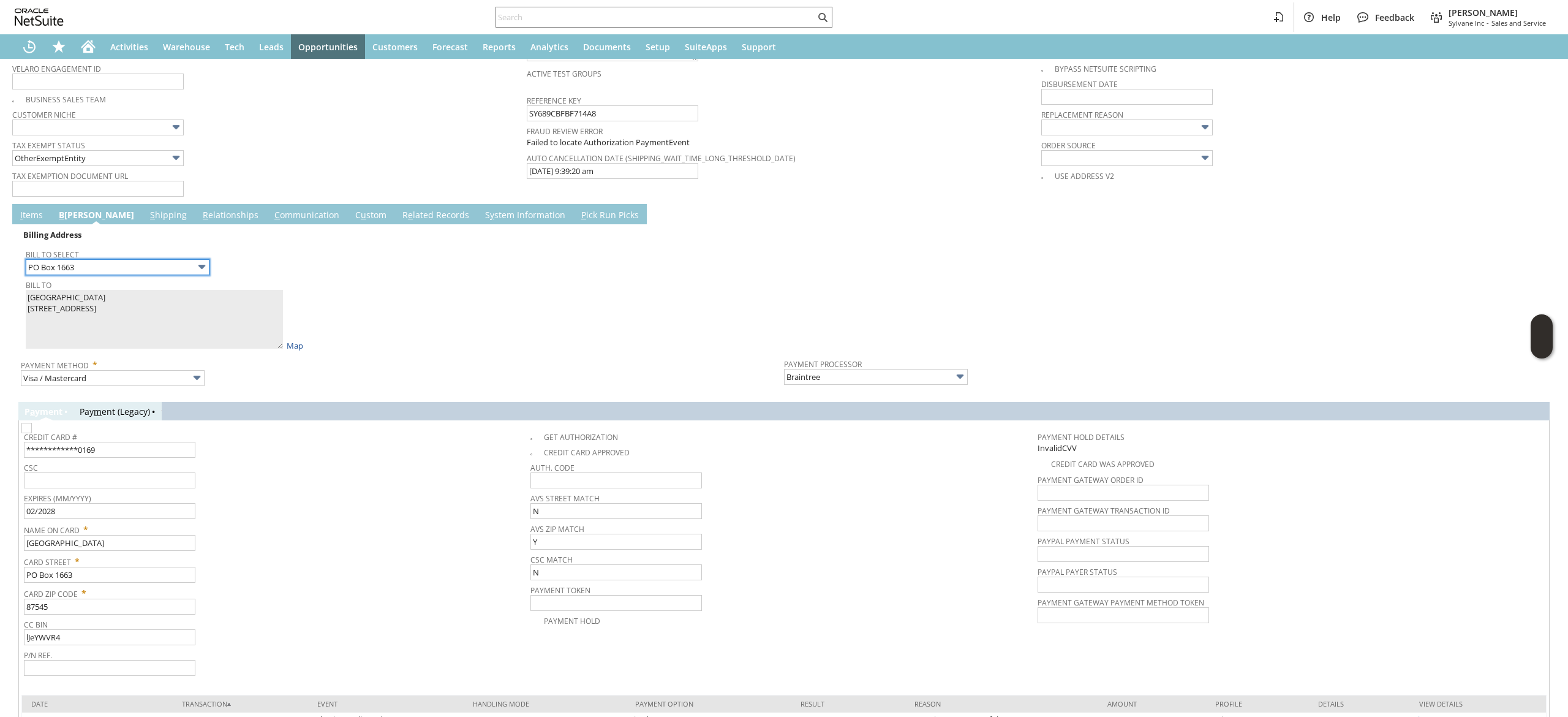
scroll to position [1107, 0]
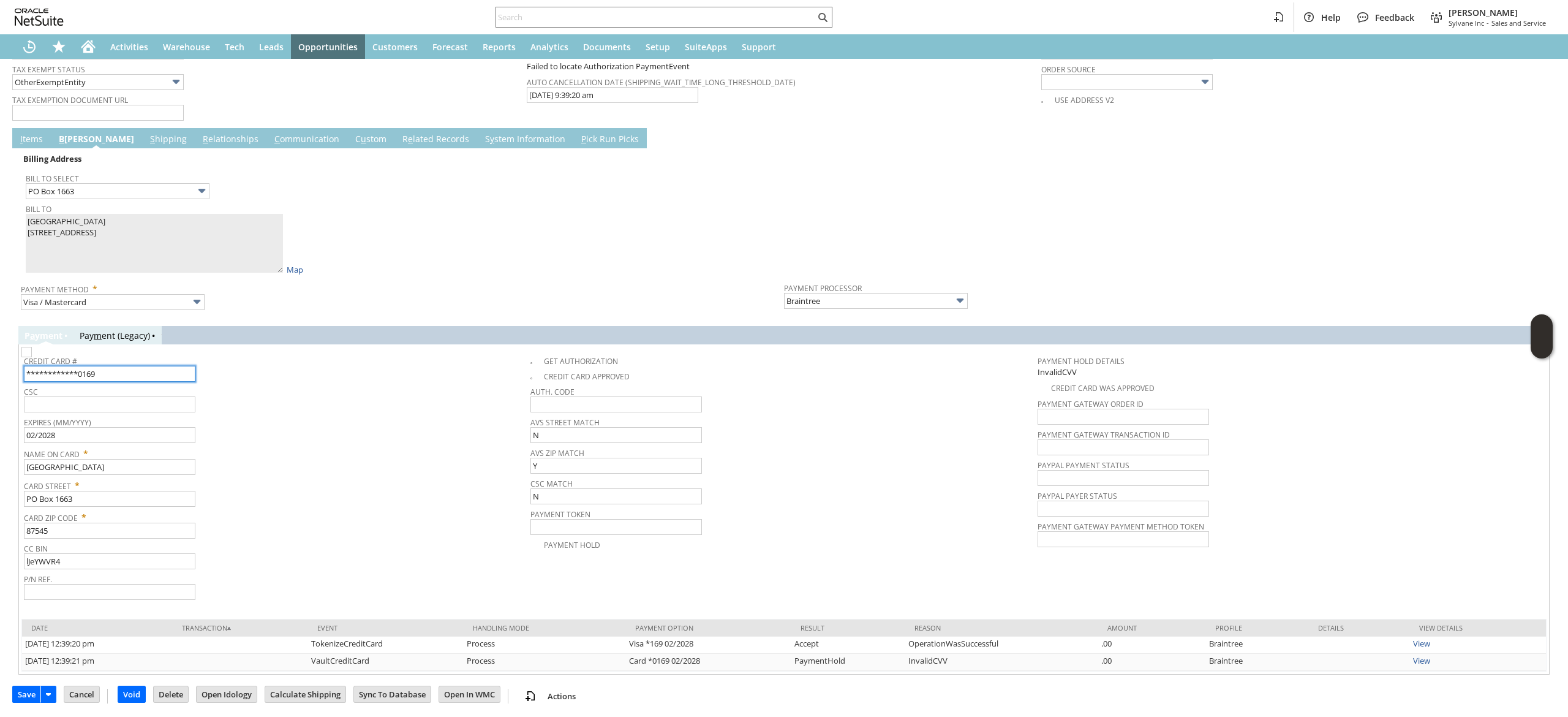
click at [116, 367] on input "**********" at bounding box center [109, 373] width 172 height 16
paste input "424604465467"
type input "4246044654670169"
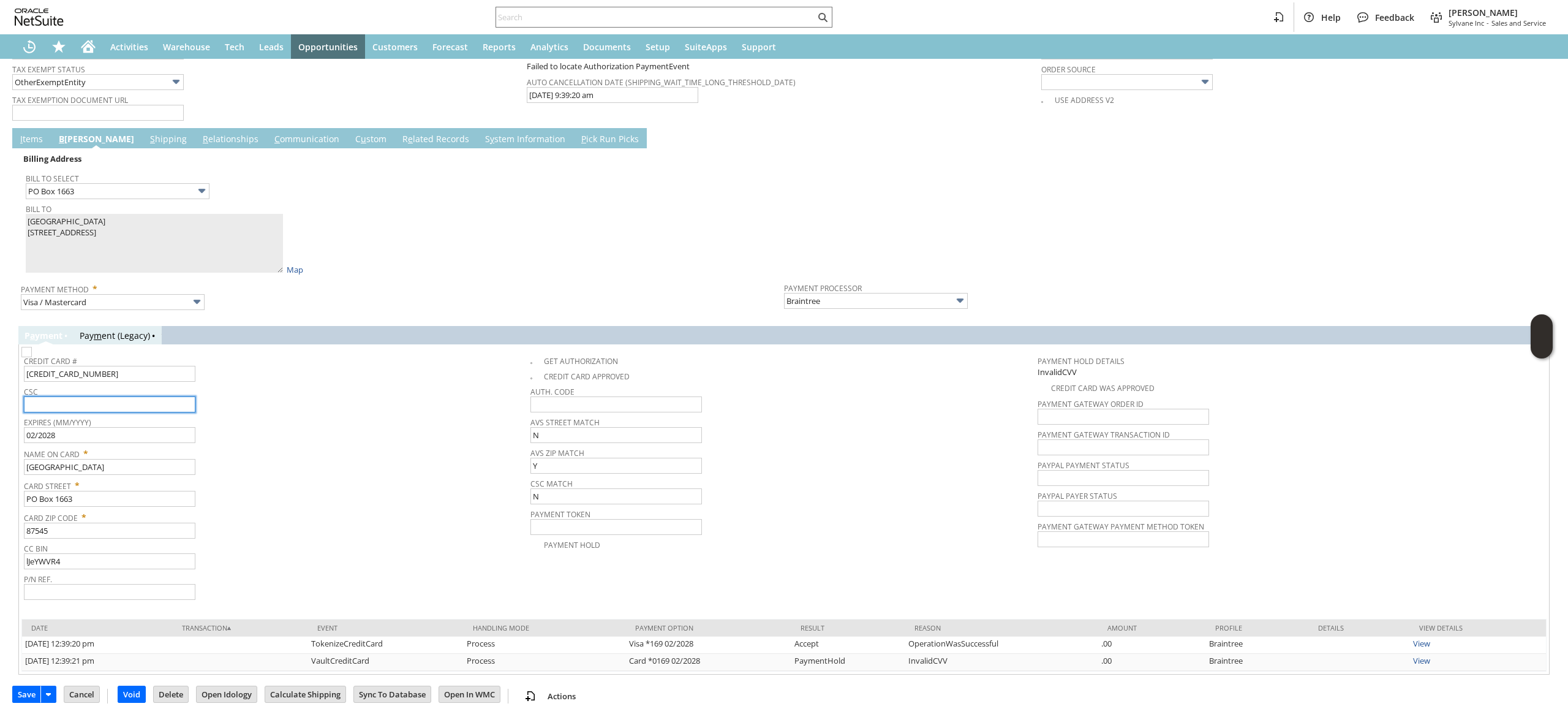
click at [138, 402] on input "text" at bounding box center [109, 404] width 172 height 16
type input "179"
click at [241, 482] on span "Card Street *" at bounding box center [274, 483] width 501 height 14
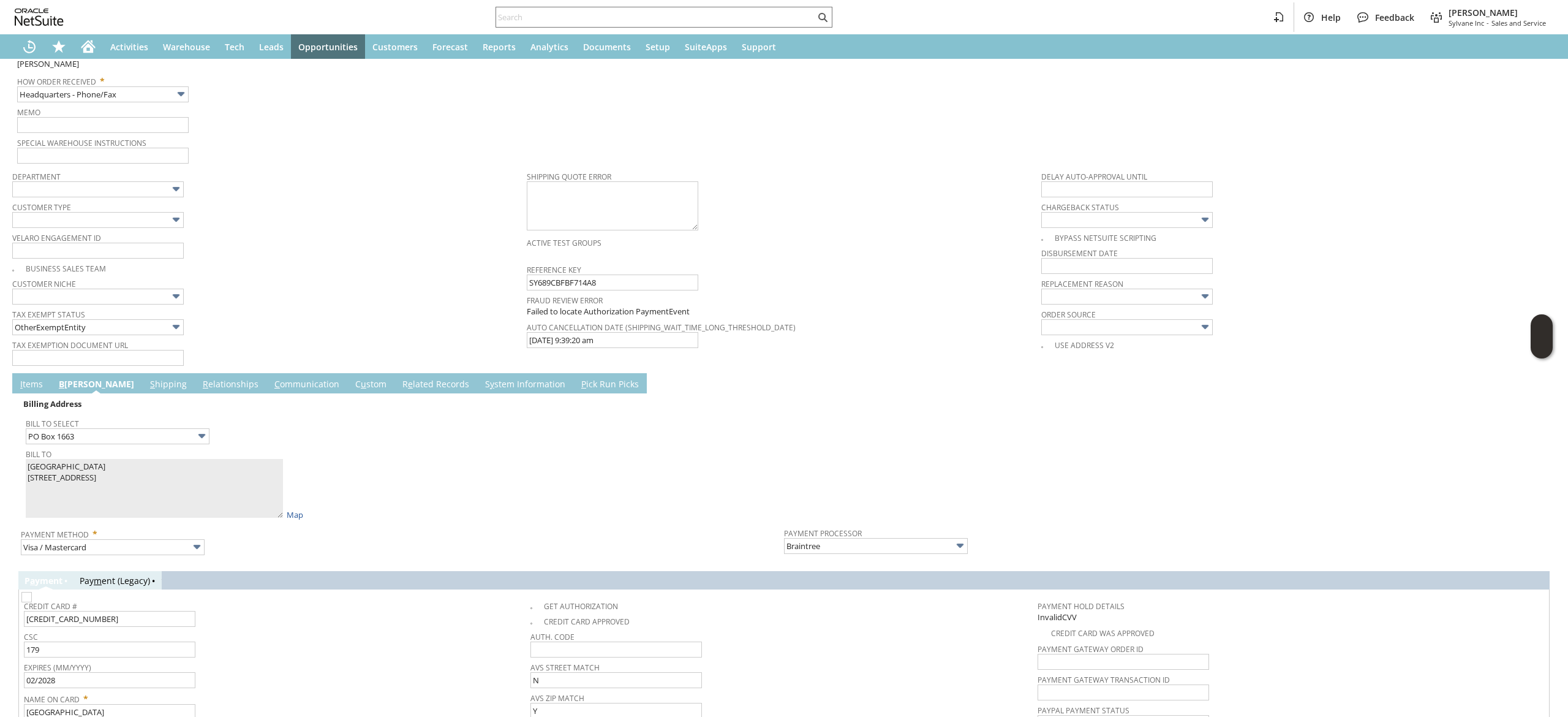
click at [530, 607] on span at bounding box center [536, 606] width 13 height 11
click at [32, 601] on img at bounding box center [26, 597] width 11 height 11
checkbox input "true"
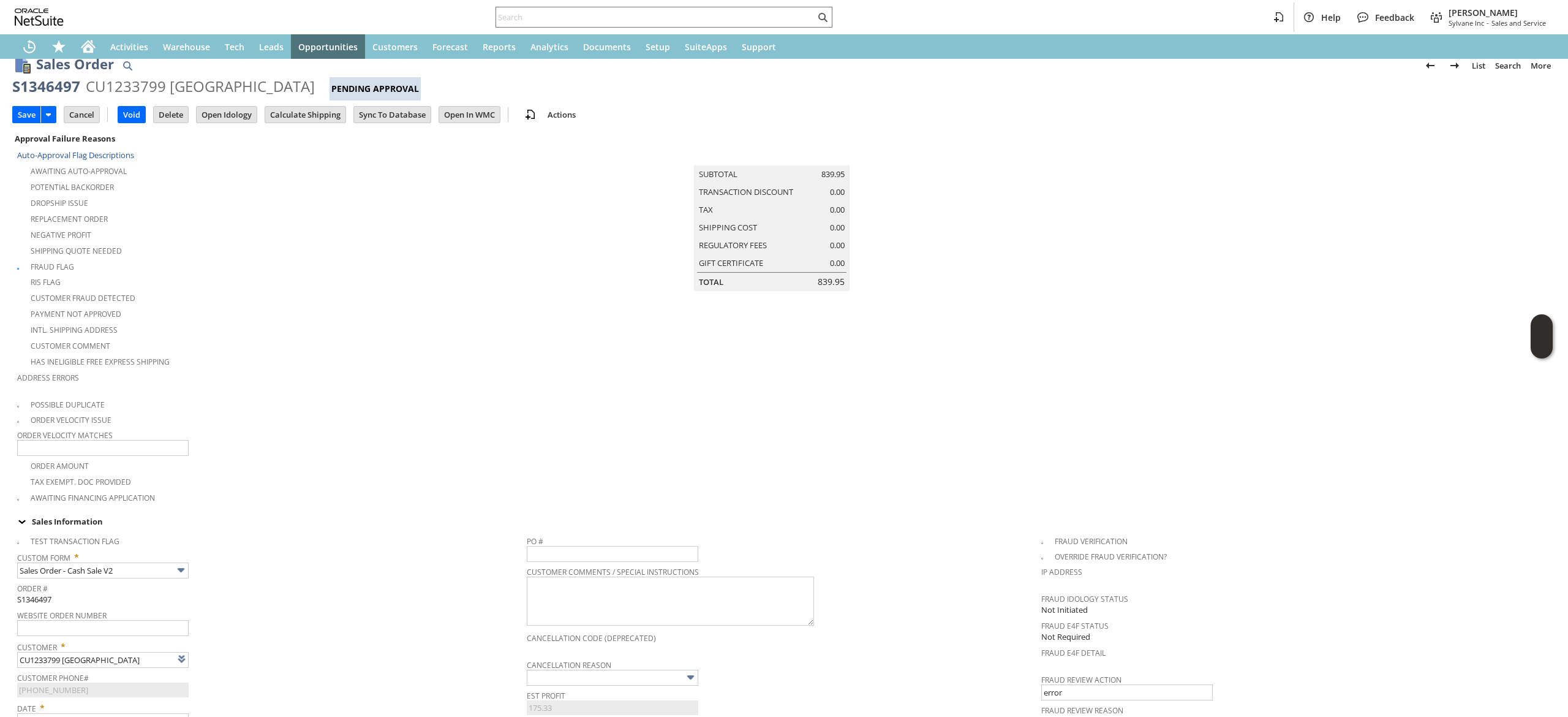
scroll to position [0, 0]
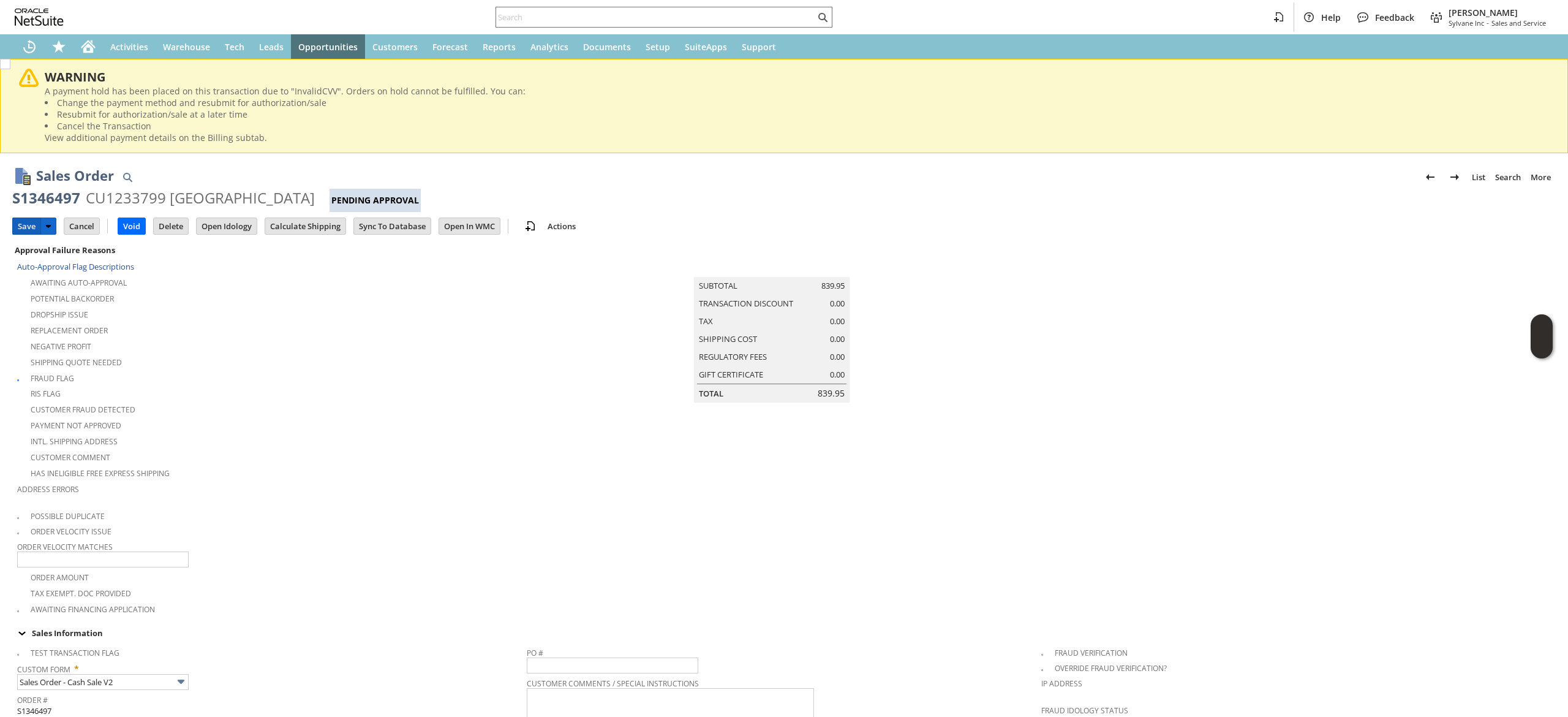
click at [22, 219] on input "Save" at bounding box center [26, 226] width 28 height 16
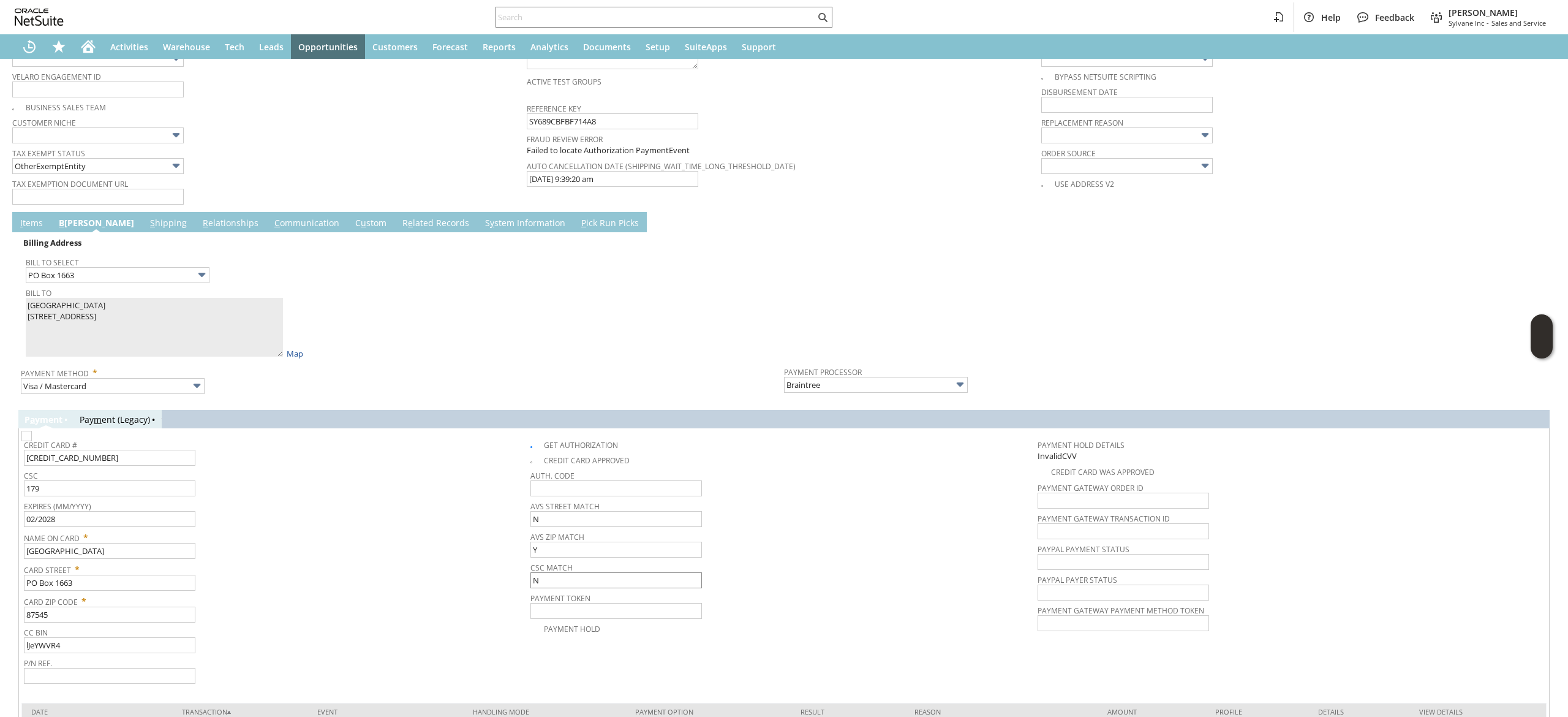
scroll to position [1103, 0]
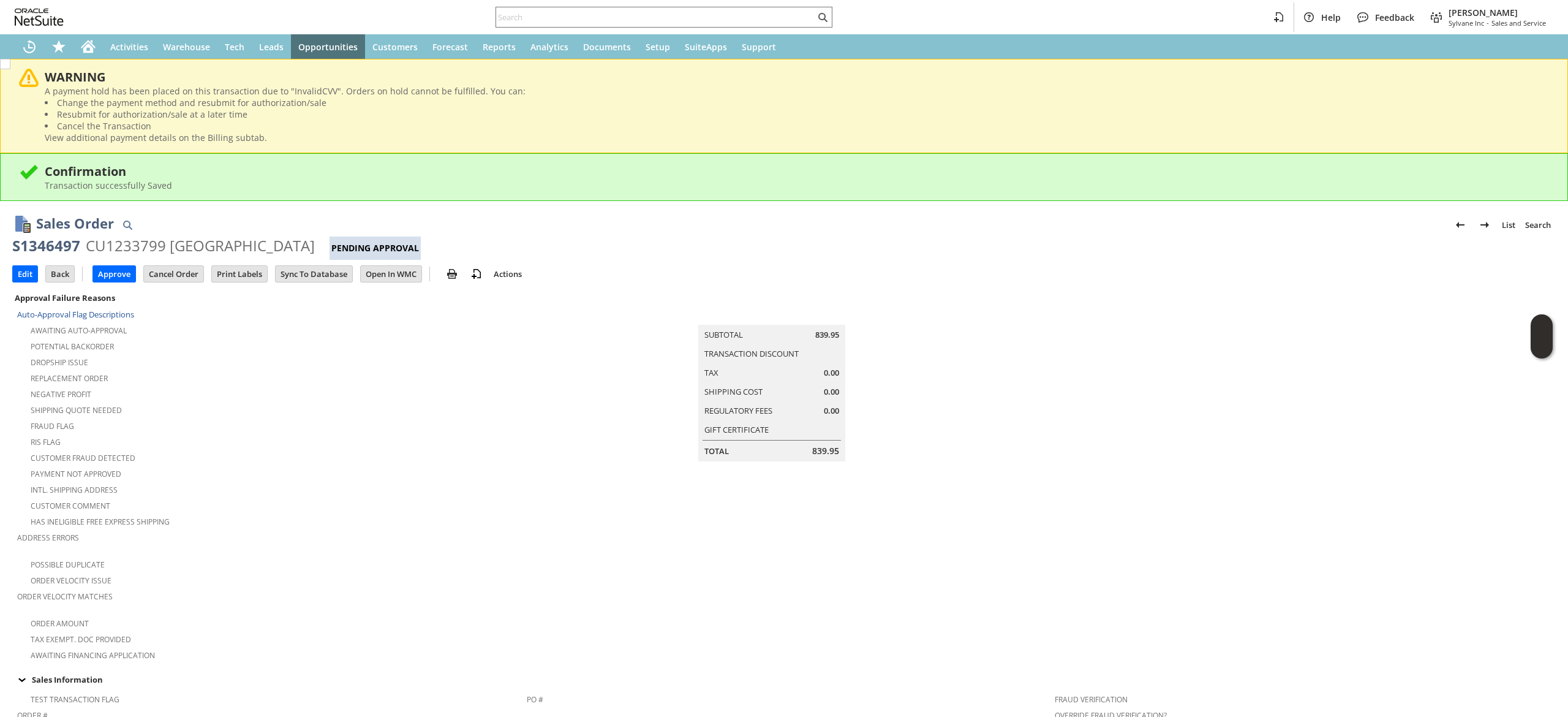
click at [14, 260] on div "Edit Back New Make Copy Approve Cancel Order" at bounding box center [783, 275] width 1544 height 30
click at [19, 266] on input "Edit" at bounding box center [24, 273] width 24 height 16
click at [32, 274] on input "Edit" at bounding box center [24, 273] width 24 height 16
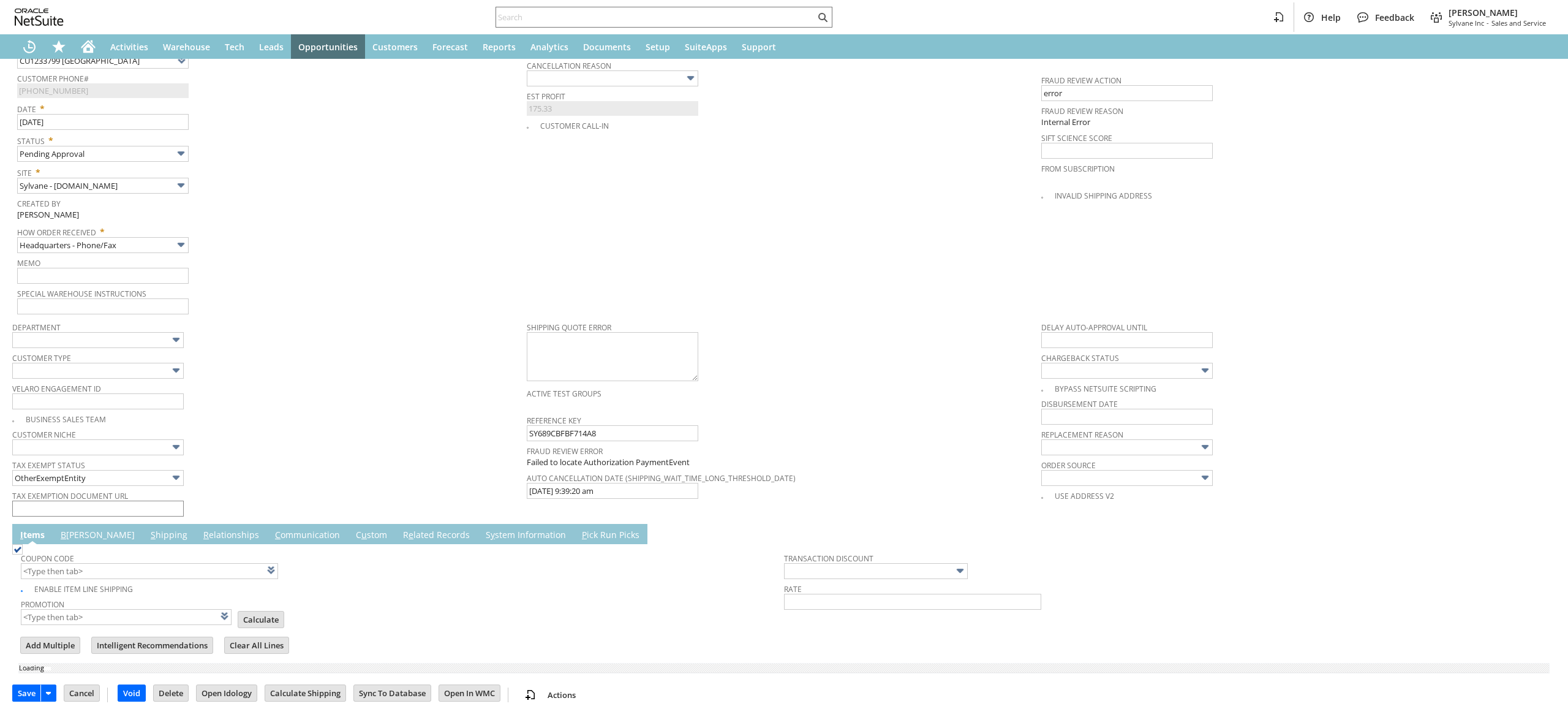
type input "Add"
type input "Copy Previous"
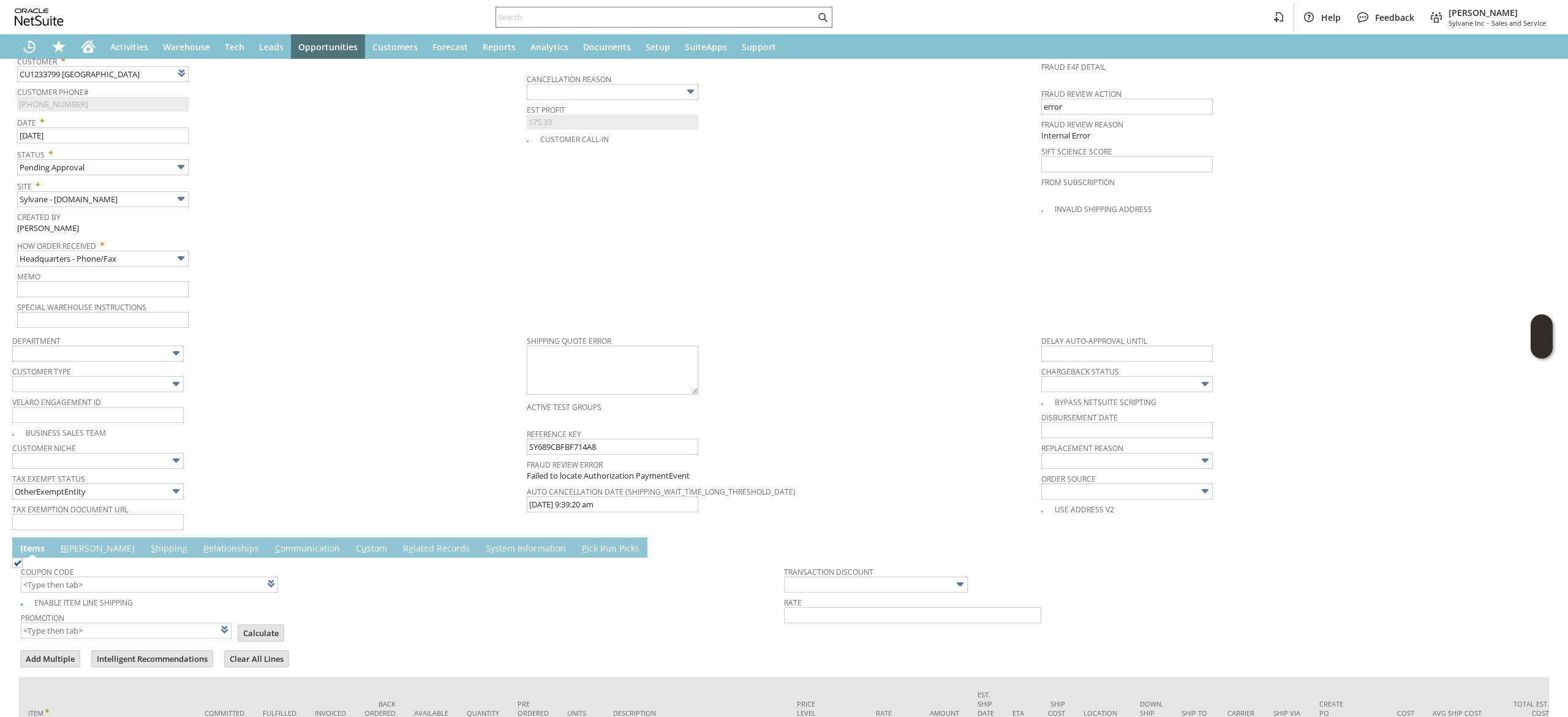
click at [74, 545] on link "B illing" at bounding box center [98, 549] width 80 height 13
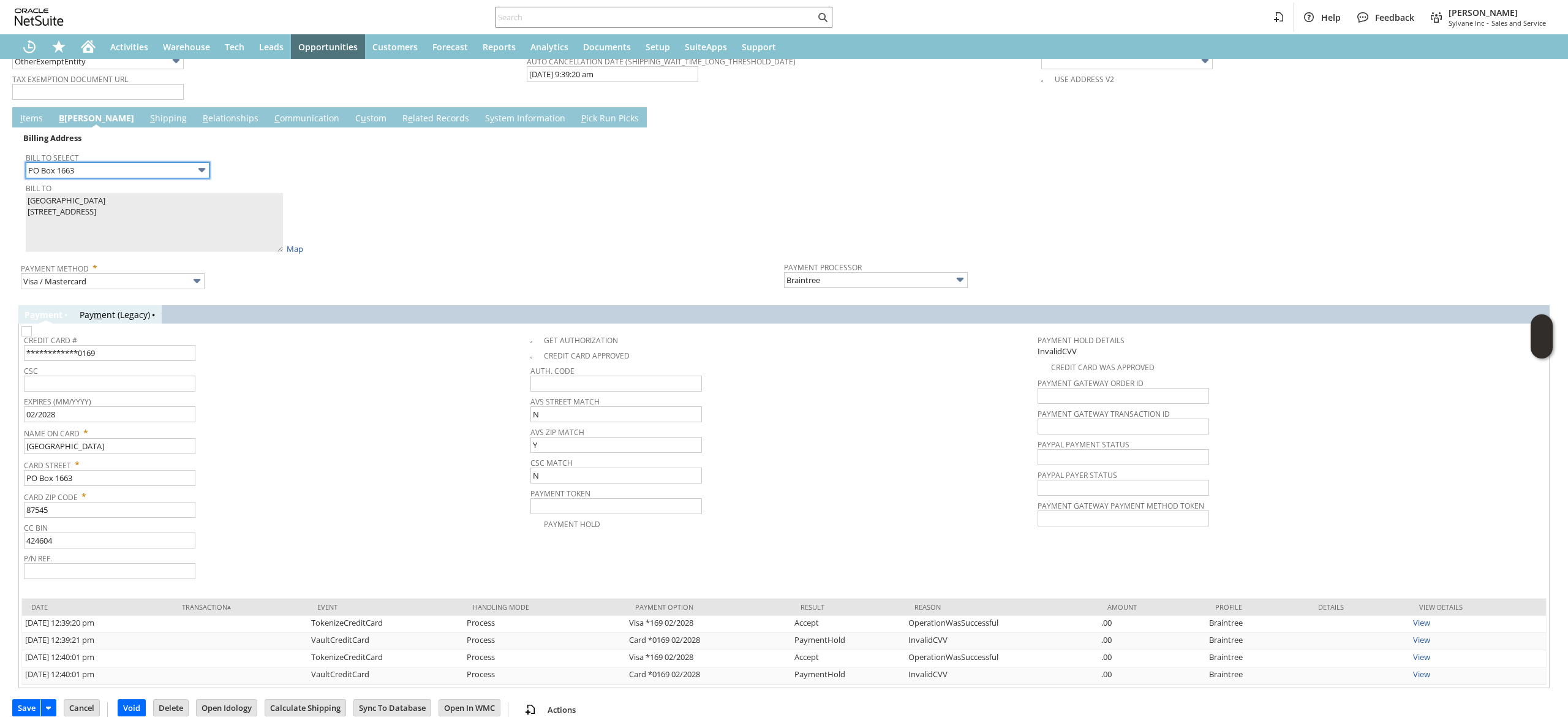
scroll to position [1141, 0]
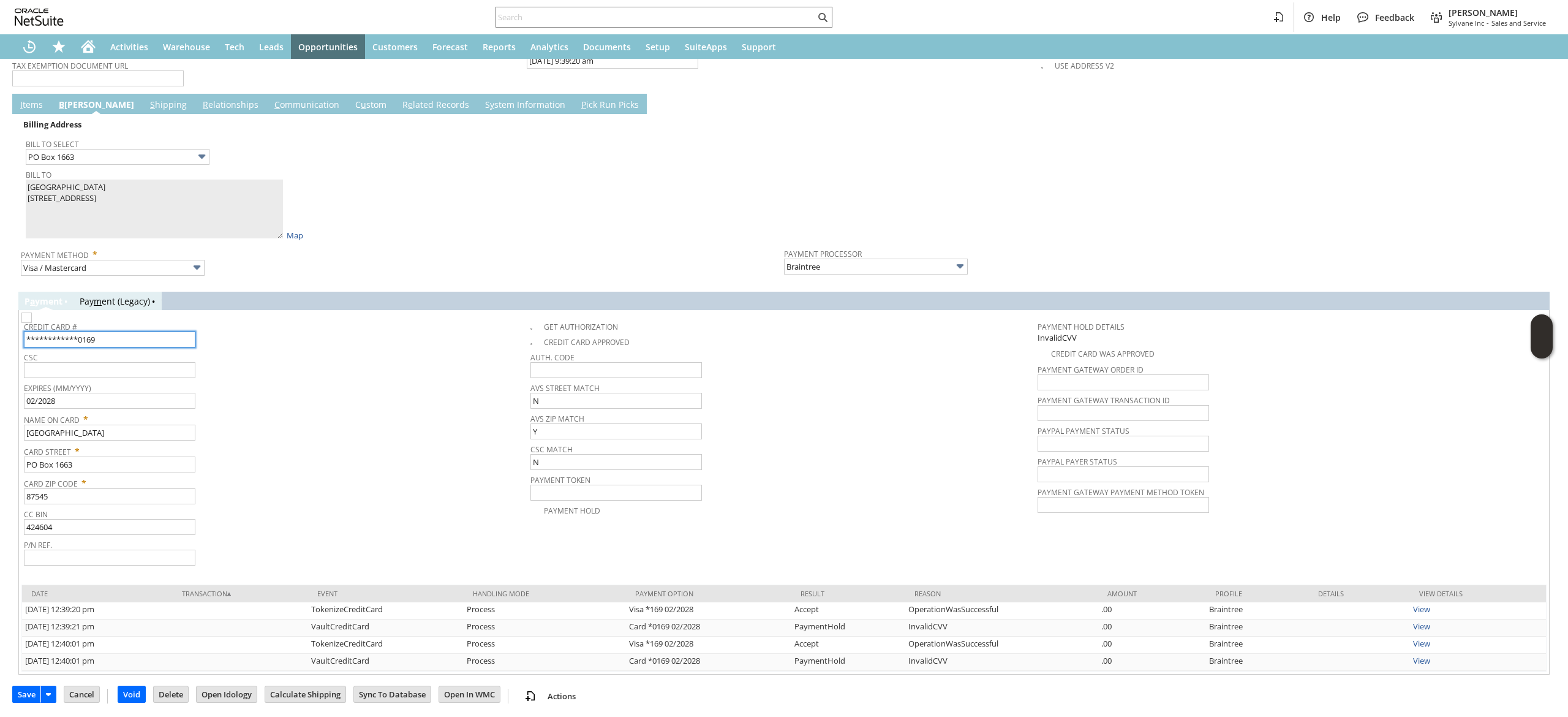
click at [116, 338] on input "**********" at bounding box center [109, 339] width 172 height 16
paste input "424604465467"
type input "4246044654670169"
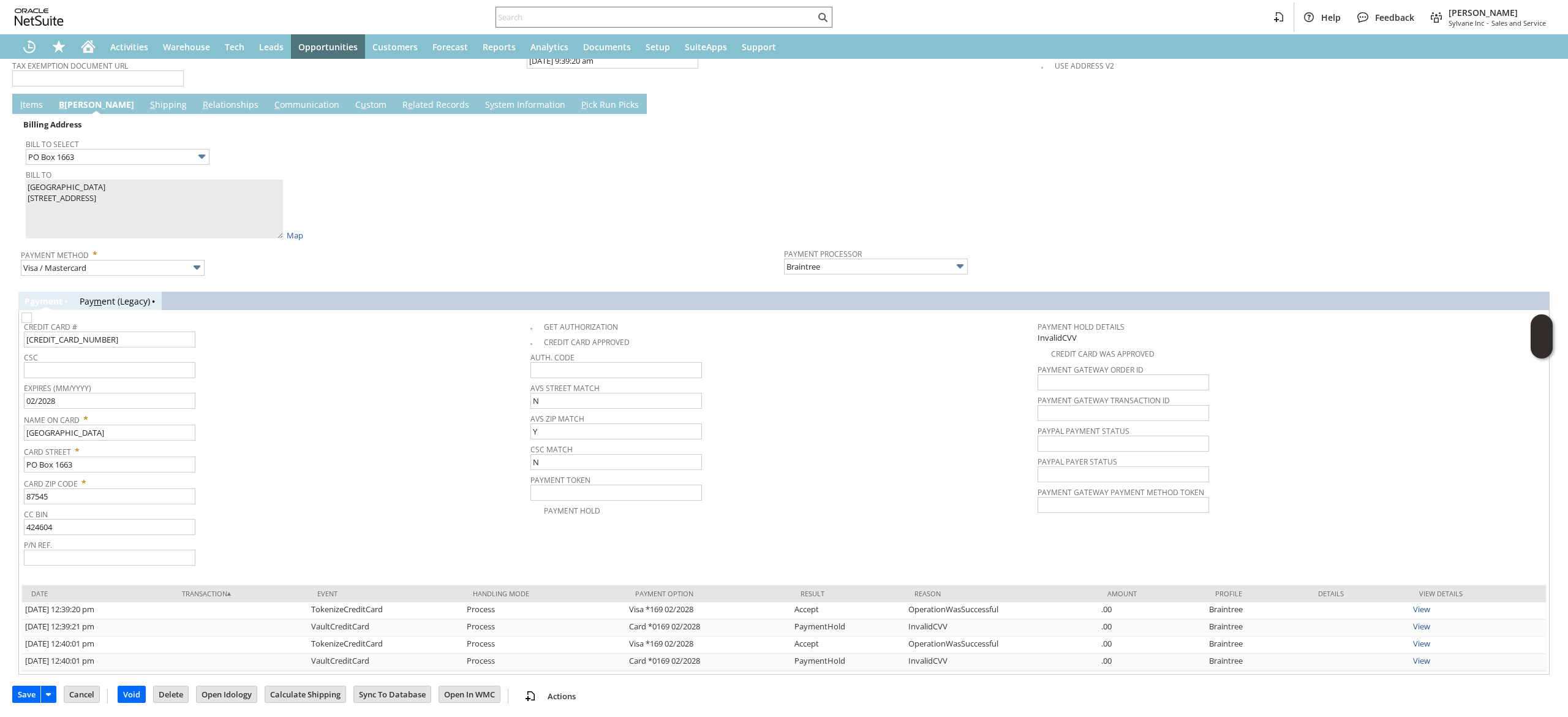
click at [312, 474] on span "Card Zip Code *" at bounding box center [274, 481] width 501 height 14
click at [131, 372] on input "text" at bounding box center [109, 369] width 172 height 16
type input "179"
click at [32, 323] on img at bounding box center [26, 317] width 11 height 11
checkbox input "true"
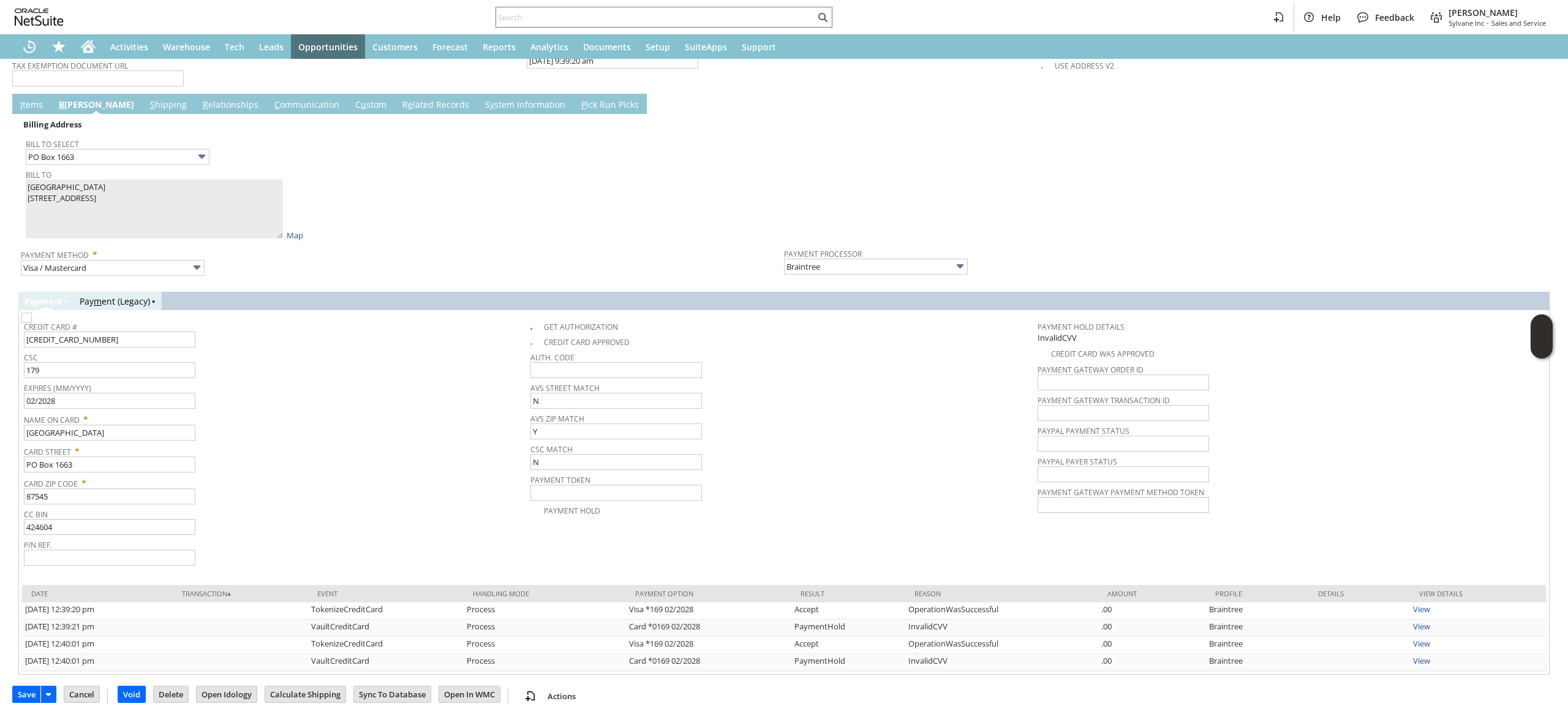
drag, startPoint x: 393, startPoint y: 368, endPoint x: 369, endPoint y: 380, distance: 26.8
click at [393, 369] on div "CSC 179" at bounding box center [274, 363] width 501 height 30
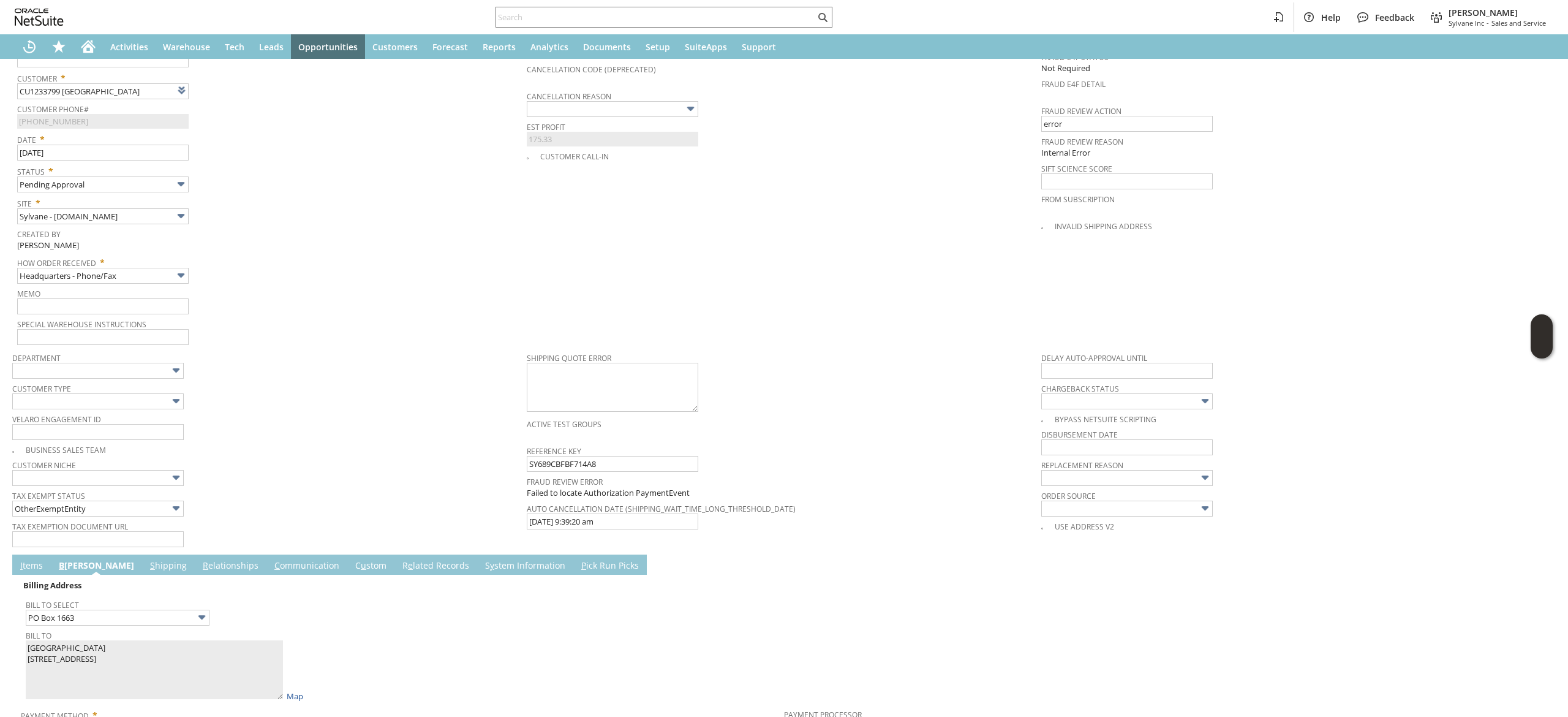
scroll to position [650, 0]
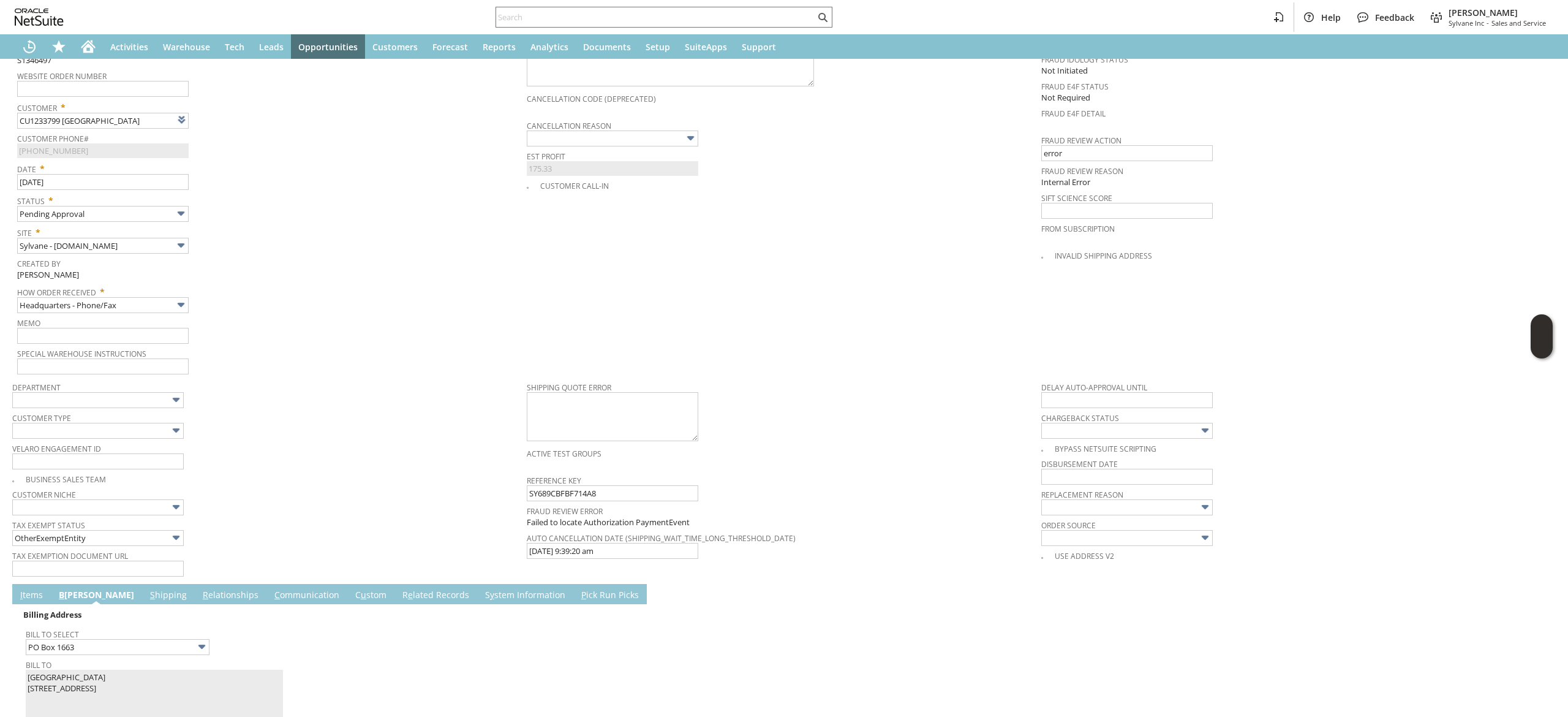
click at [138, 318] on span "Memo" at bounding box center [268, 320] width 503 height 13
click at [135, 330] on input "text" at bounding box center [102, 336] width 172 height 16
type input "cc declined-calling back"
click at [314, 345] on span "Special Warehouse Instructions" at bounding box center [268, 351] width 503 height 13
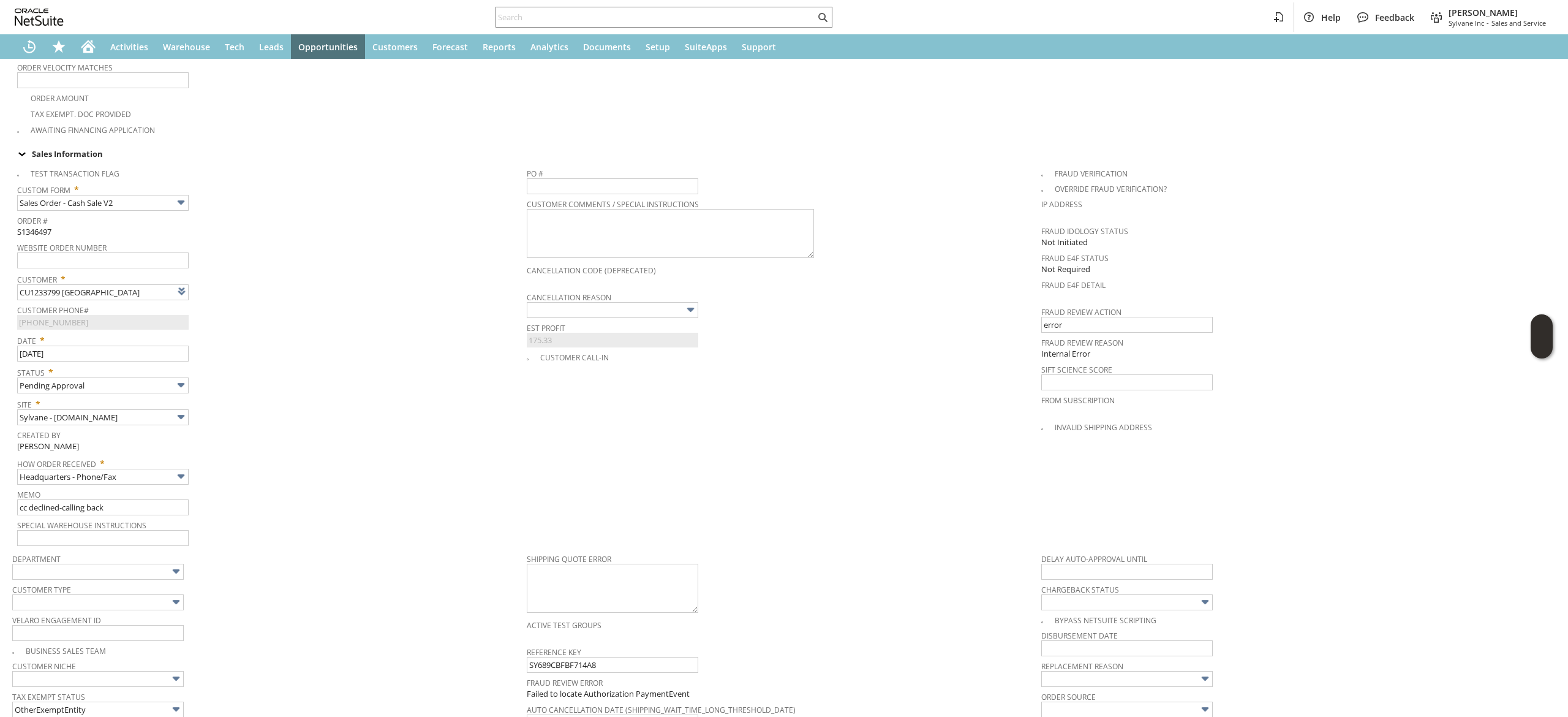
scroll to position [160, 0]
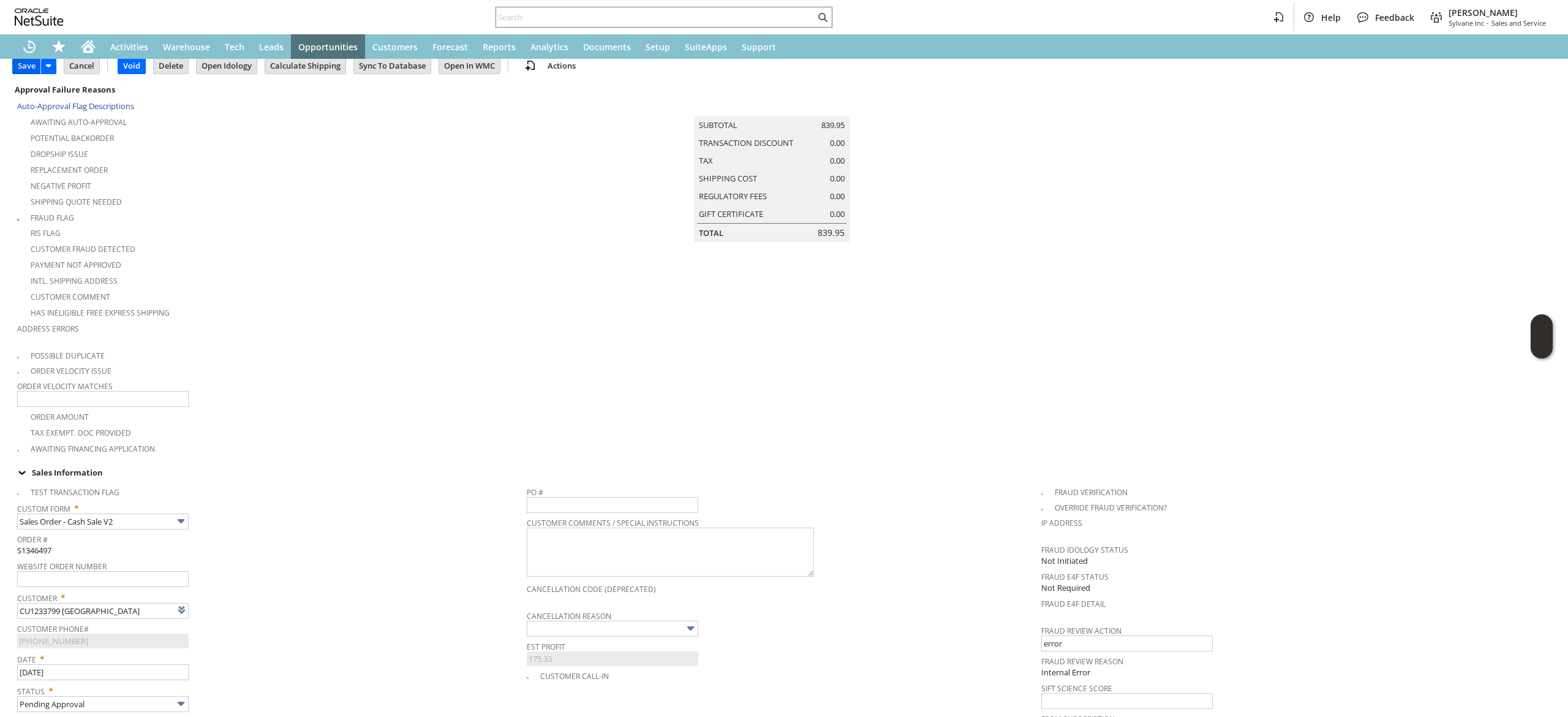
click at [35, 68] on input "Save" at bounding box center [26, 65] width 28 height 16
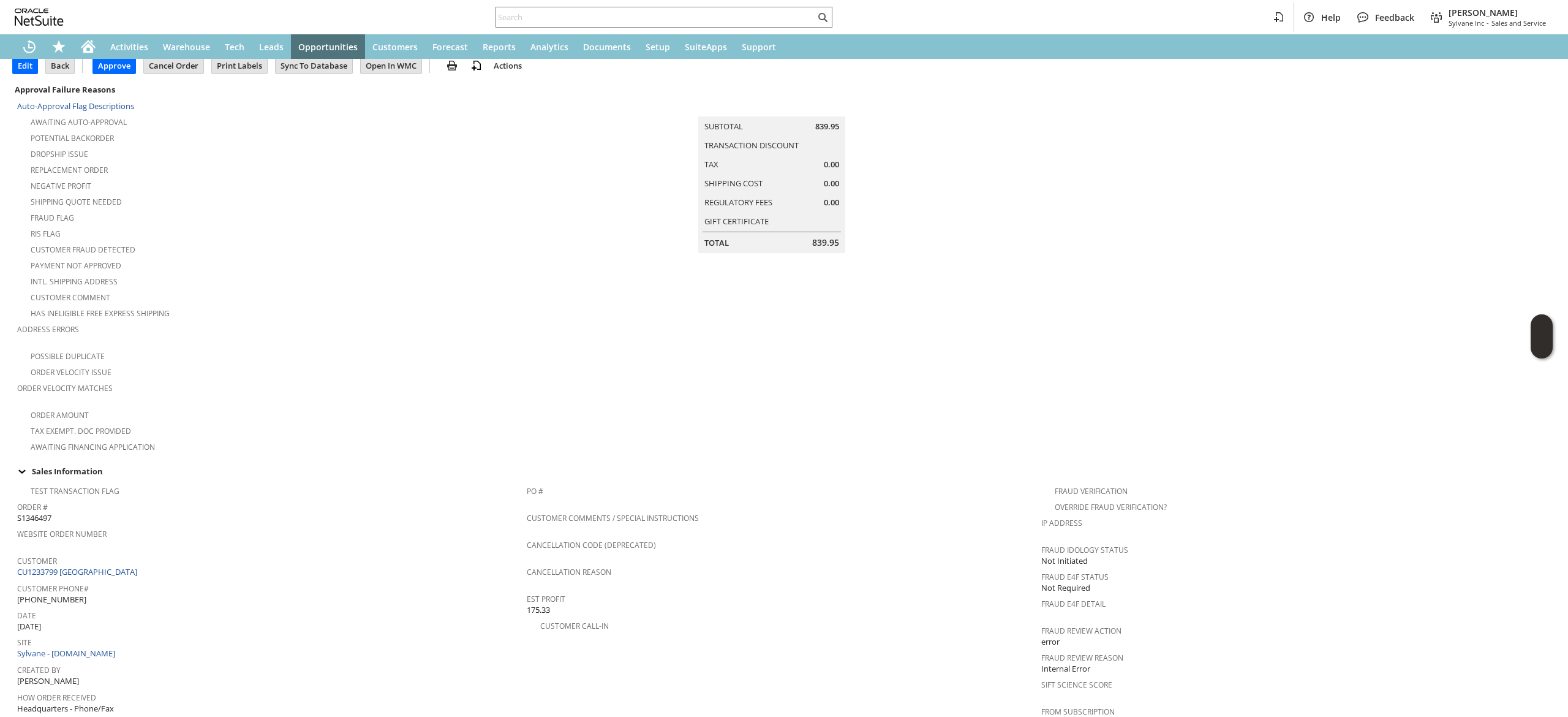
scroll to position [245, 0]
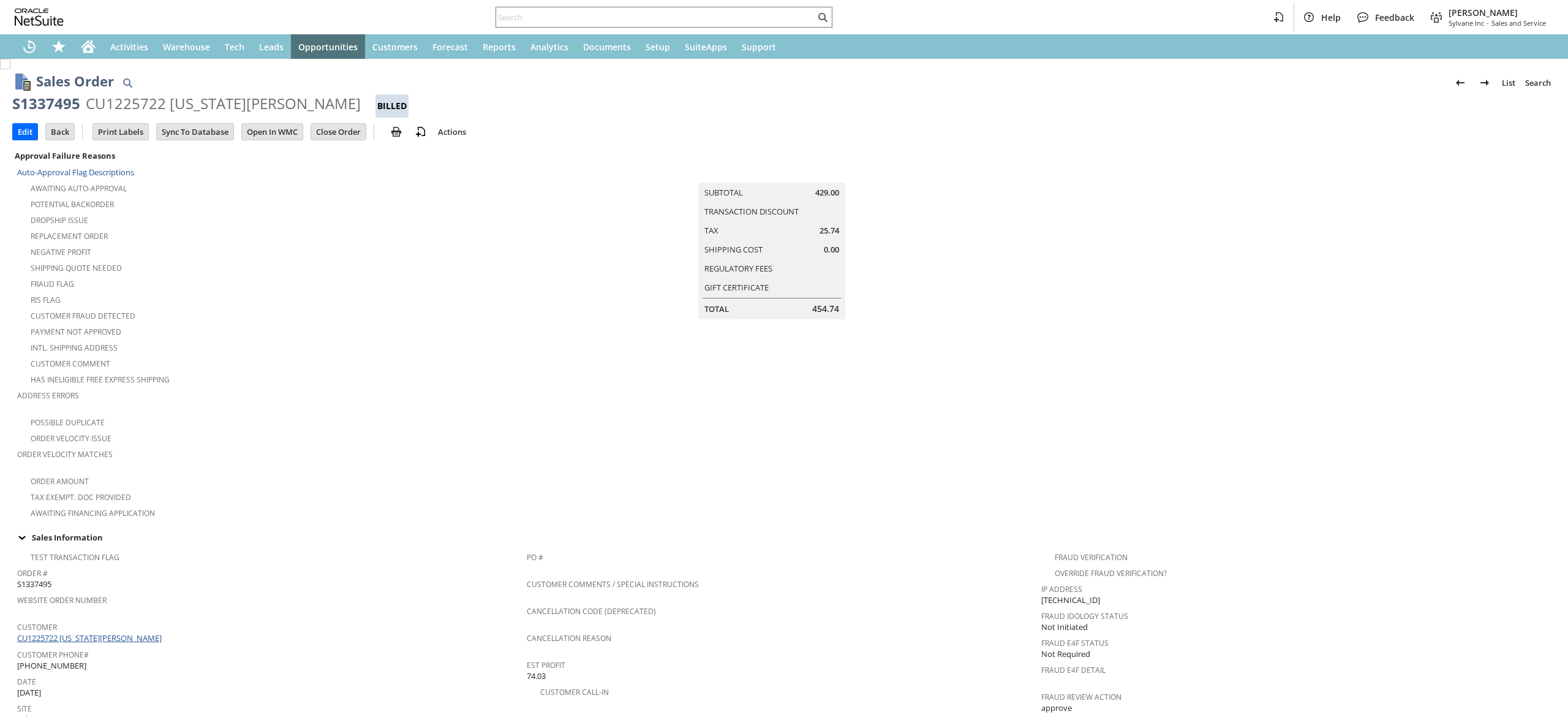
scroll to position [245, 0]
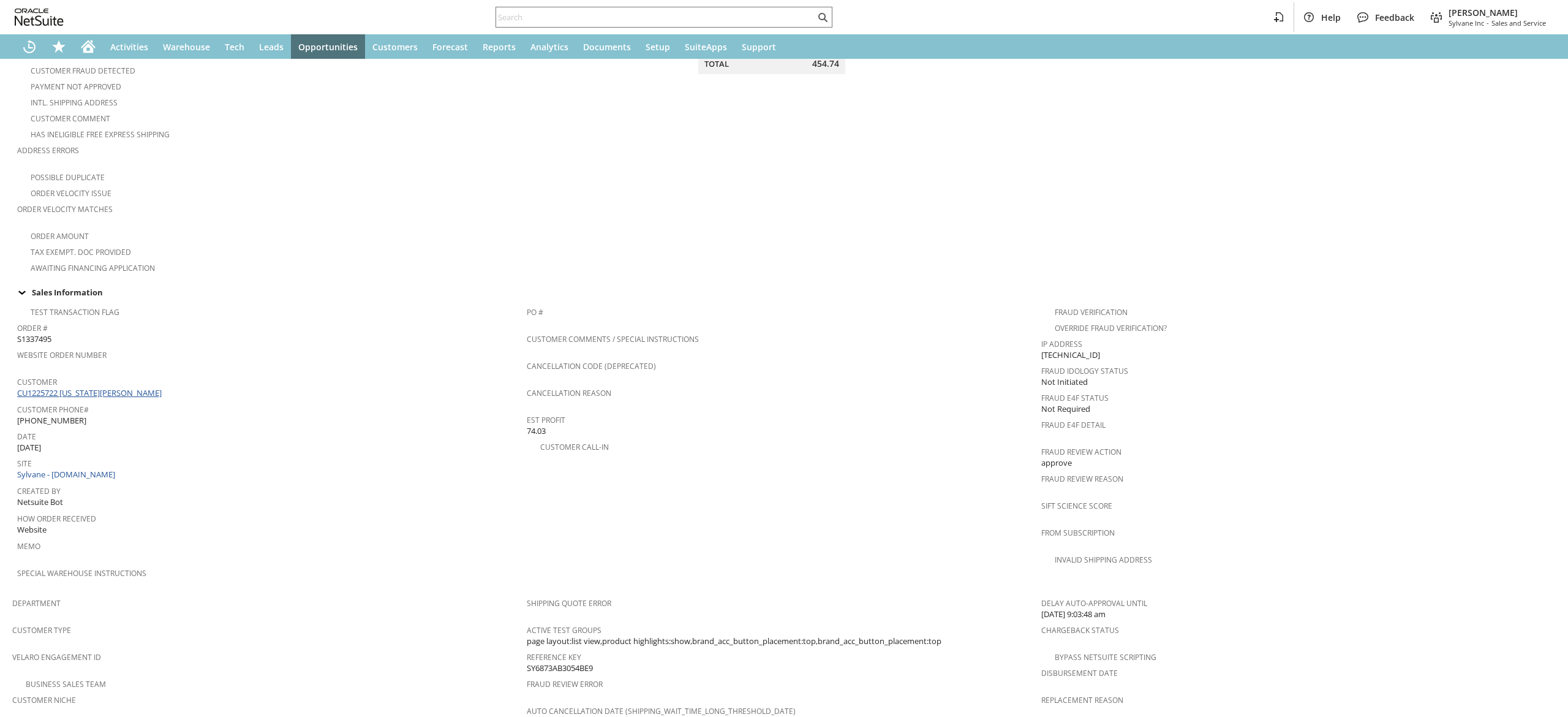
click at [99, 387] on link "CU1225722 [US_STATE][PERSON_NAME]" at bounding box center [90, 393] width 148 height 11
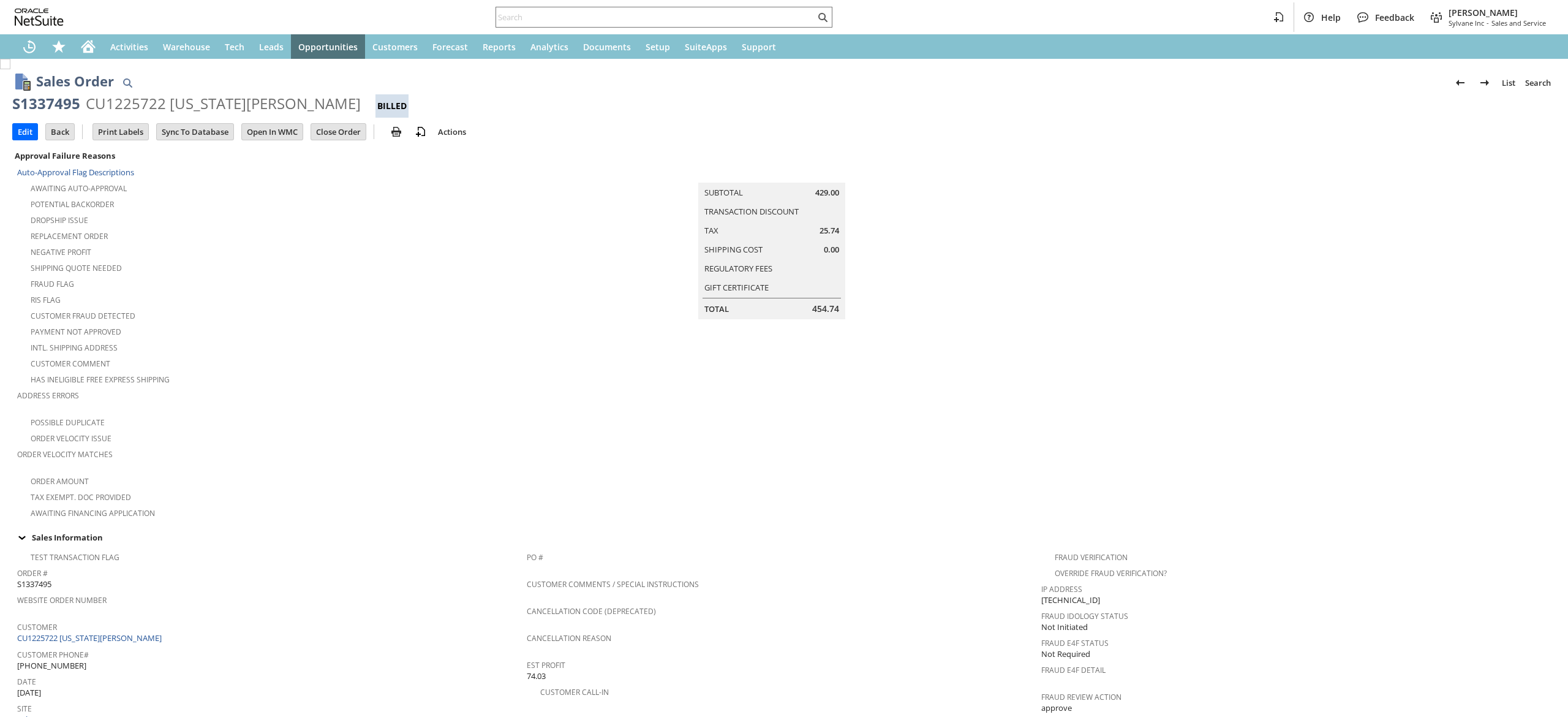
scroll to position [505, 0]
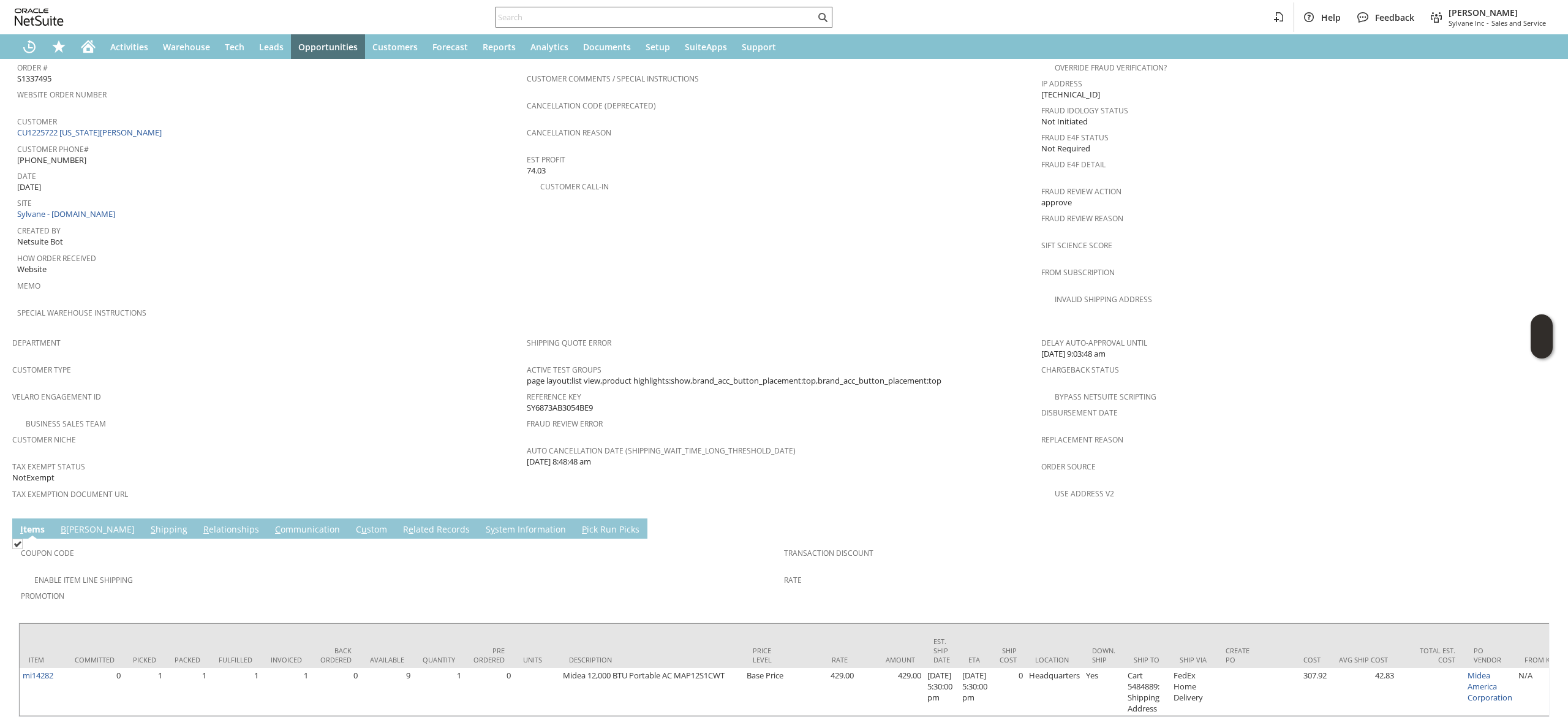
click at [664, 18] on input "text" at bounding box center [656, 17] width 319 height 14
paste input "9197410203"
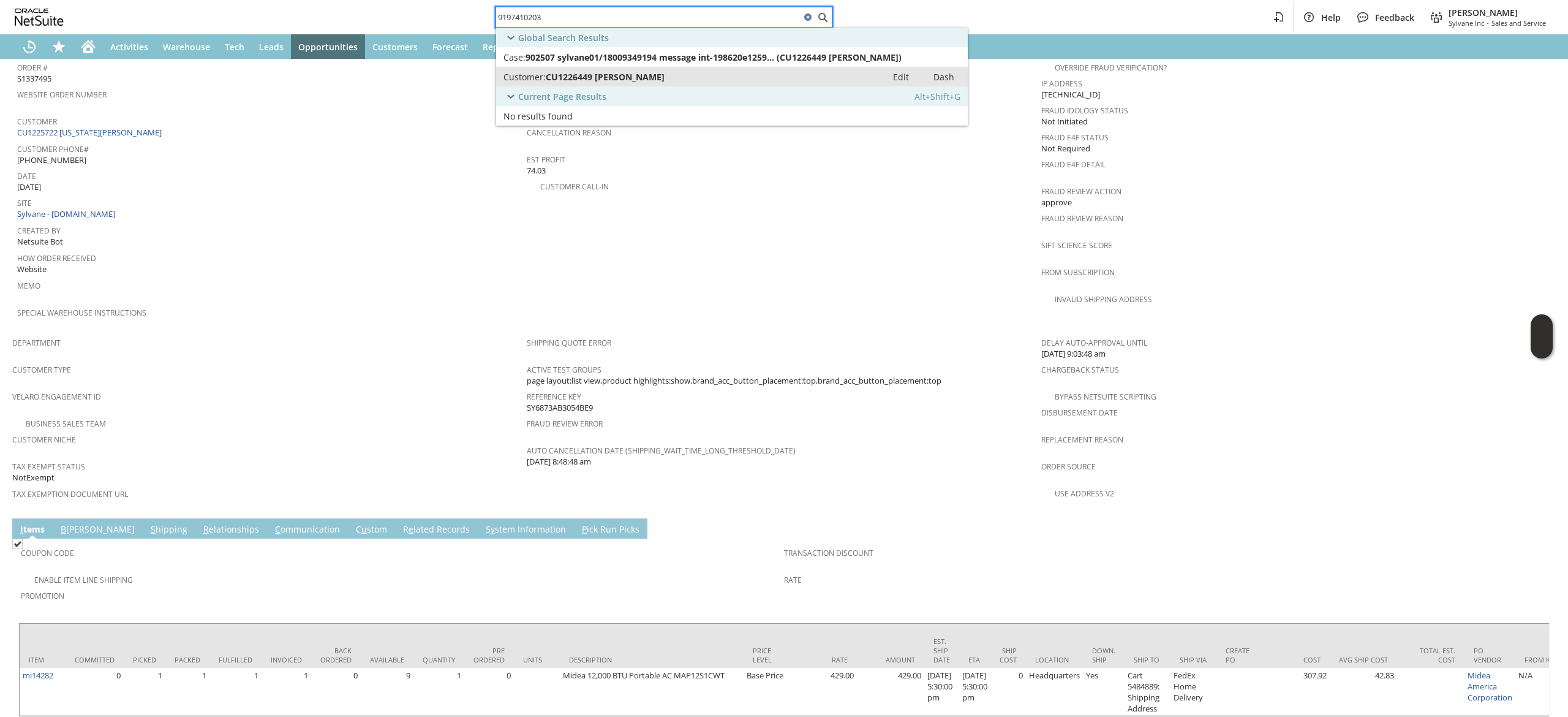
type input "9197410203"
drag, startPoint x: 672, startPoint y: 68, endPoint x: 726, endPoint y: 43, distance: 59.5
click at [672, 68] on link "Customer: CU1226449 JOHNNIE HOLLOWAY Edit Dash" at bounding box center [732, 76] width 472 height 19
click at [85, 46] on icon "Home" at bounding box center [89, 48] width 10 height 9
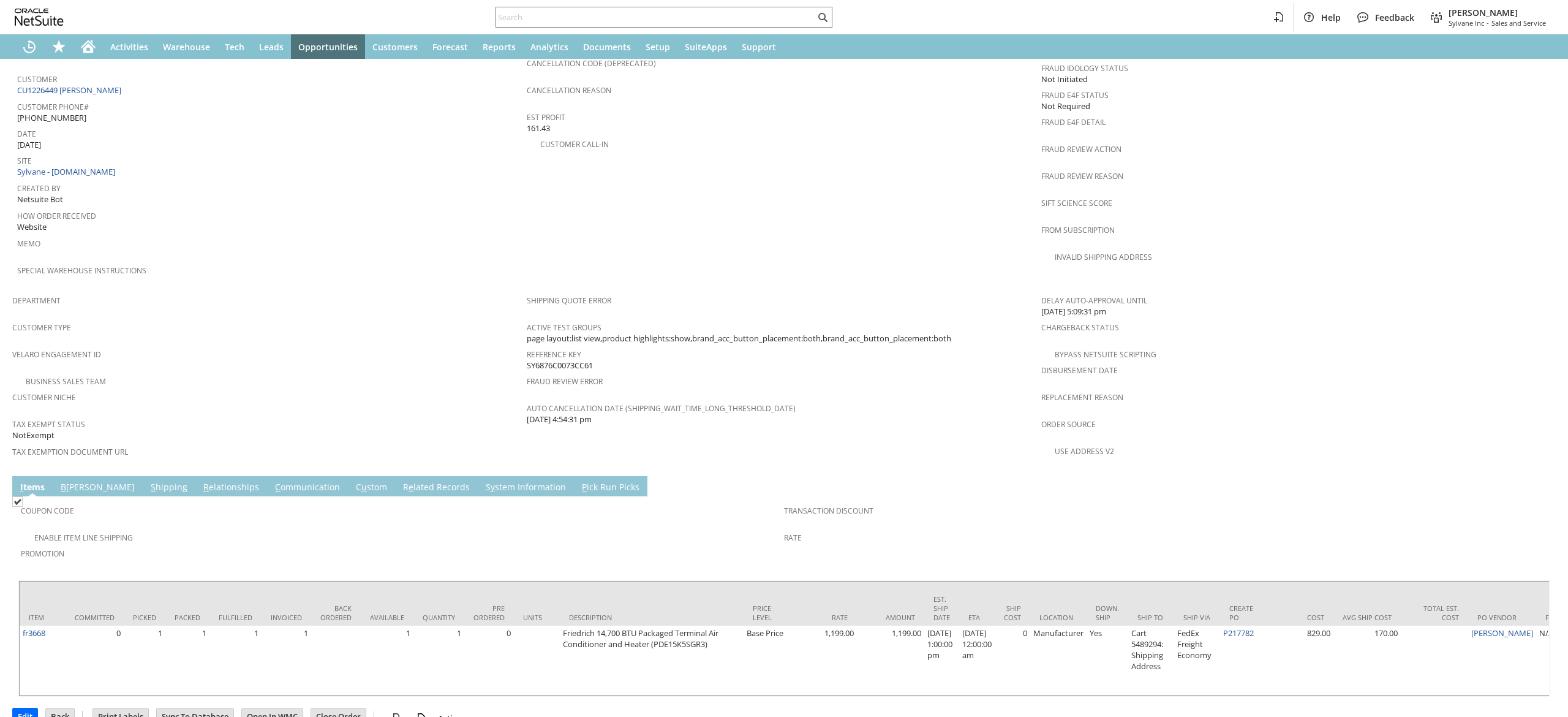
click at [148, 481] on link "S hipping" at bounding box center [169, 487] width 43 height 13
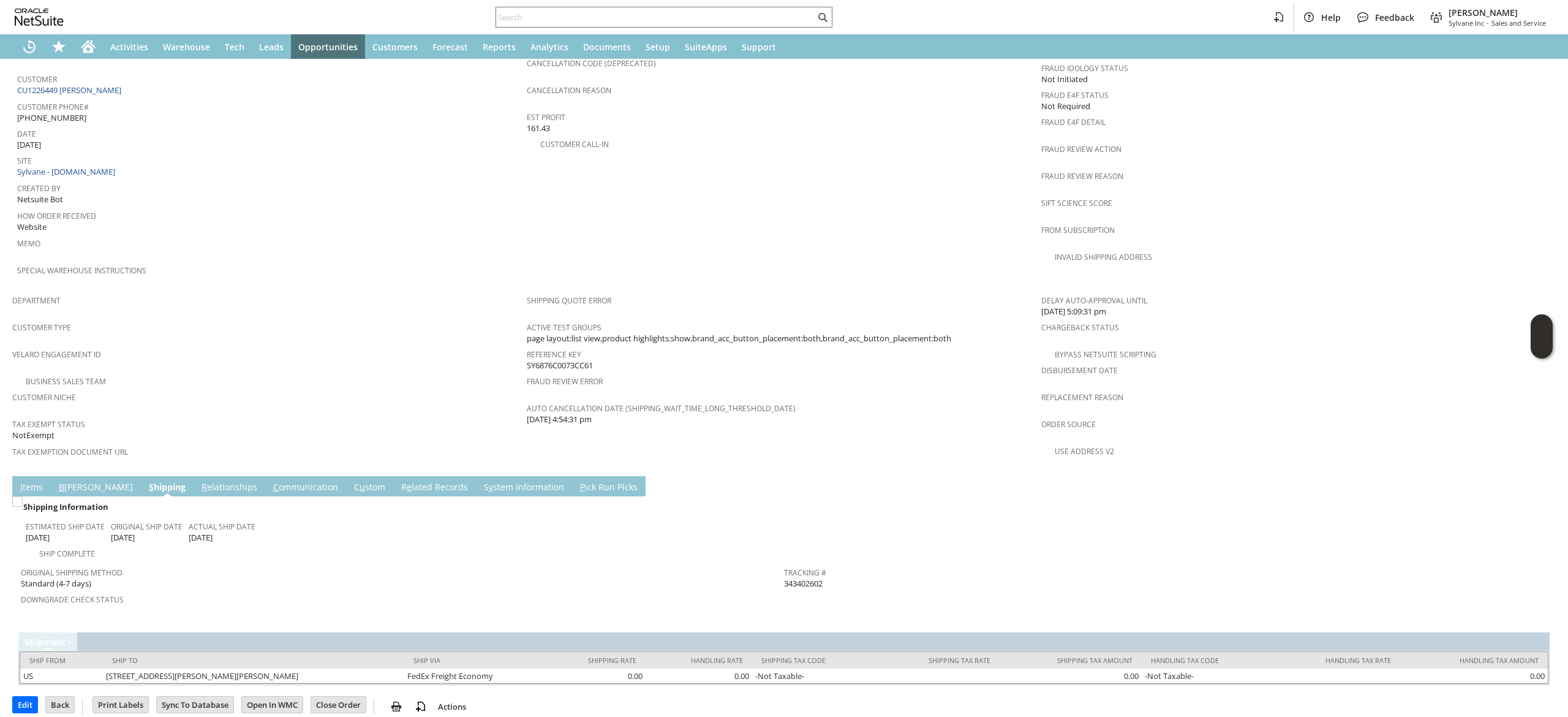
scroll to position [530, 0]
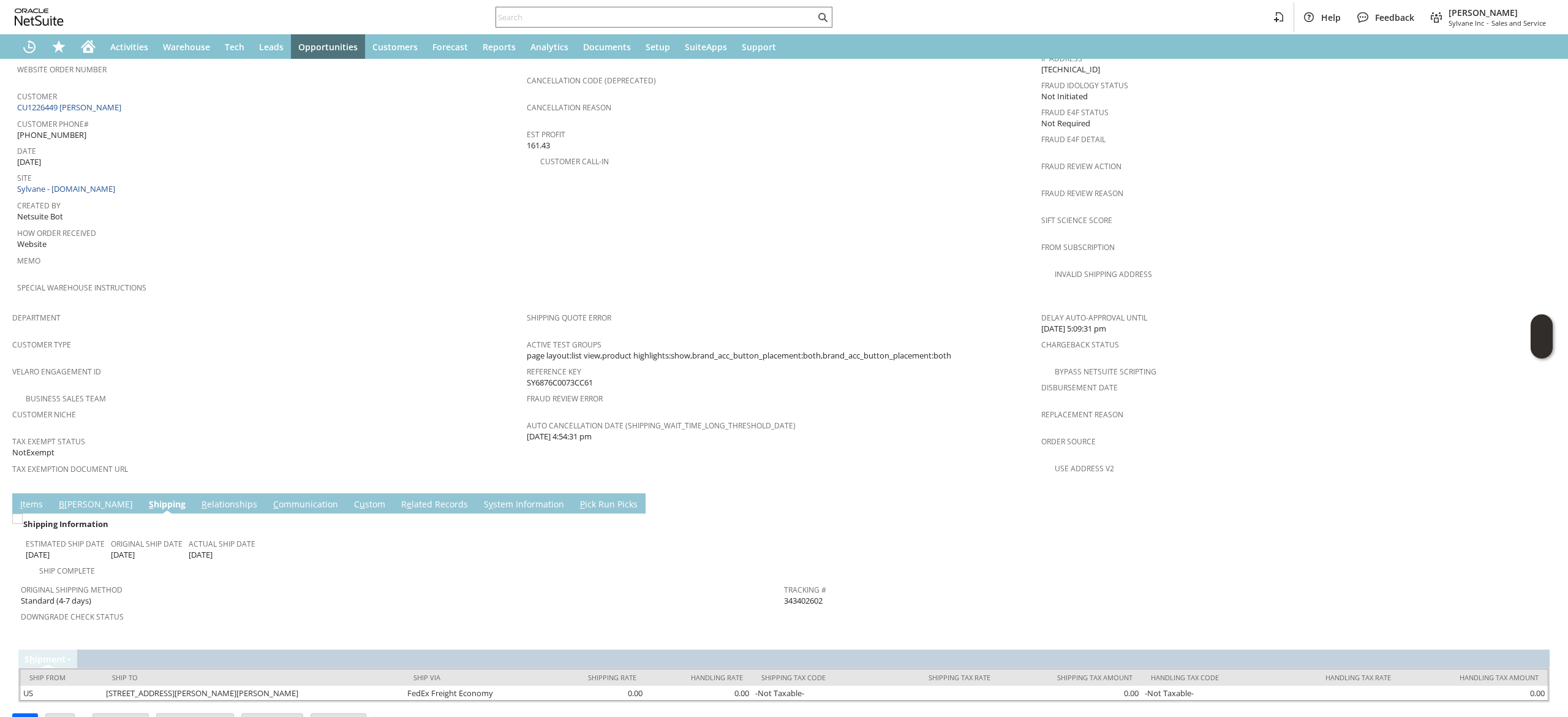
click at [815, 608] on span "Return Tracking #" at bounding box center [1162, 615] width 757 height 14
click at [807, 595] on span "343402602" at bounding box center [803, 601] width 38 height 12
copy span "343402602"
click at [24, 498] on link "I tems" at bounding box center [31, 505] width 29 height 13
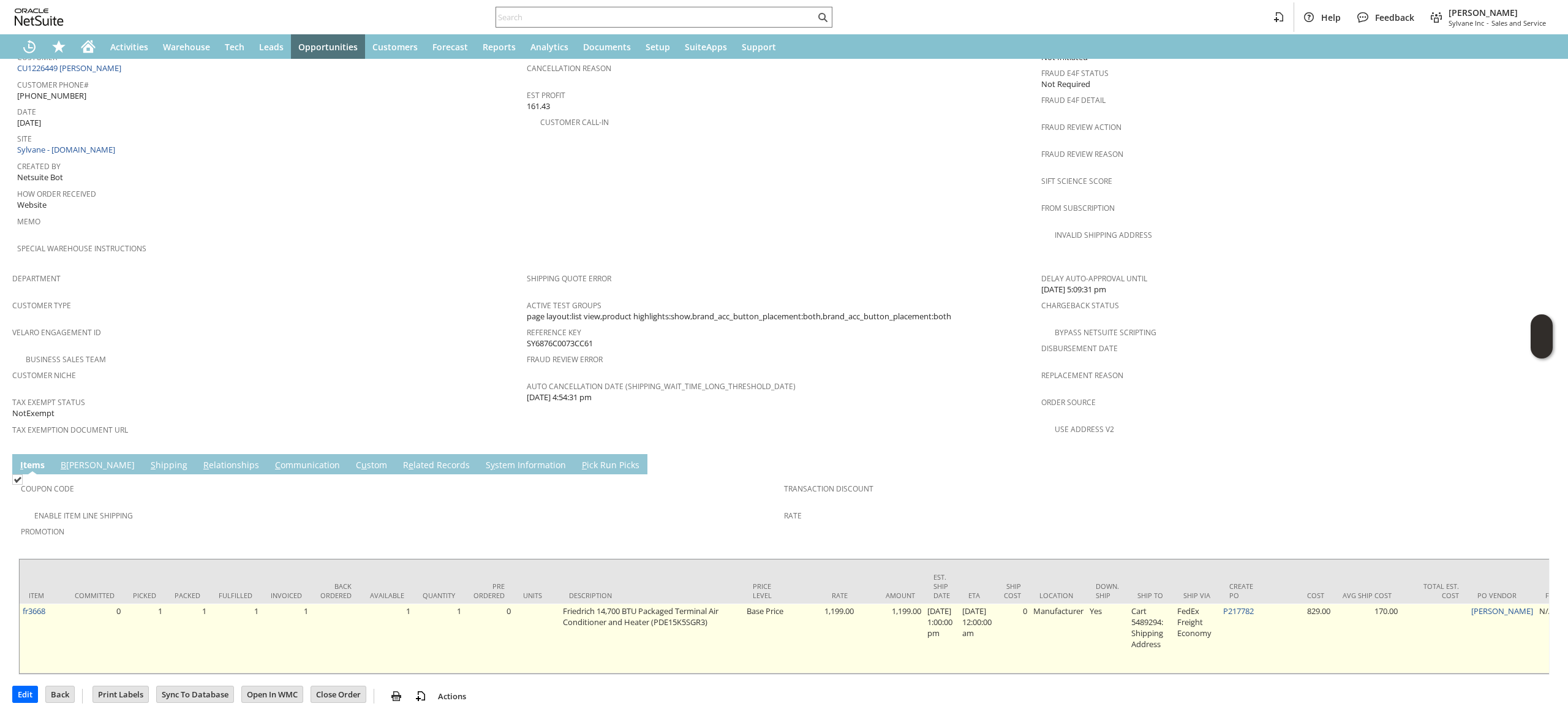
scroll to position [581, 0]
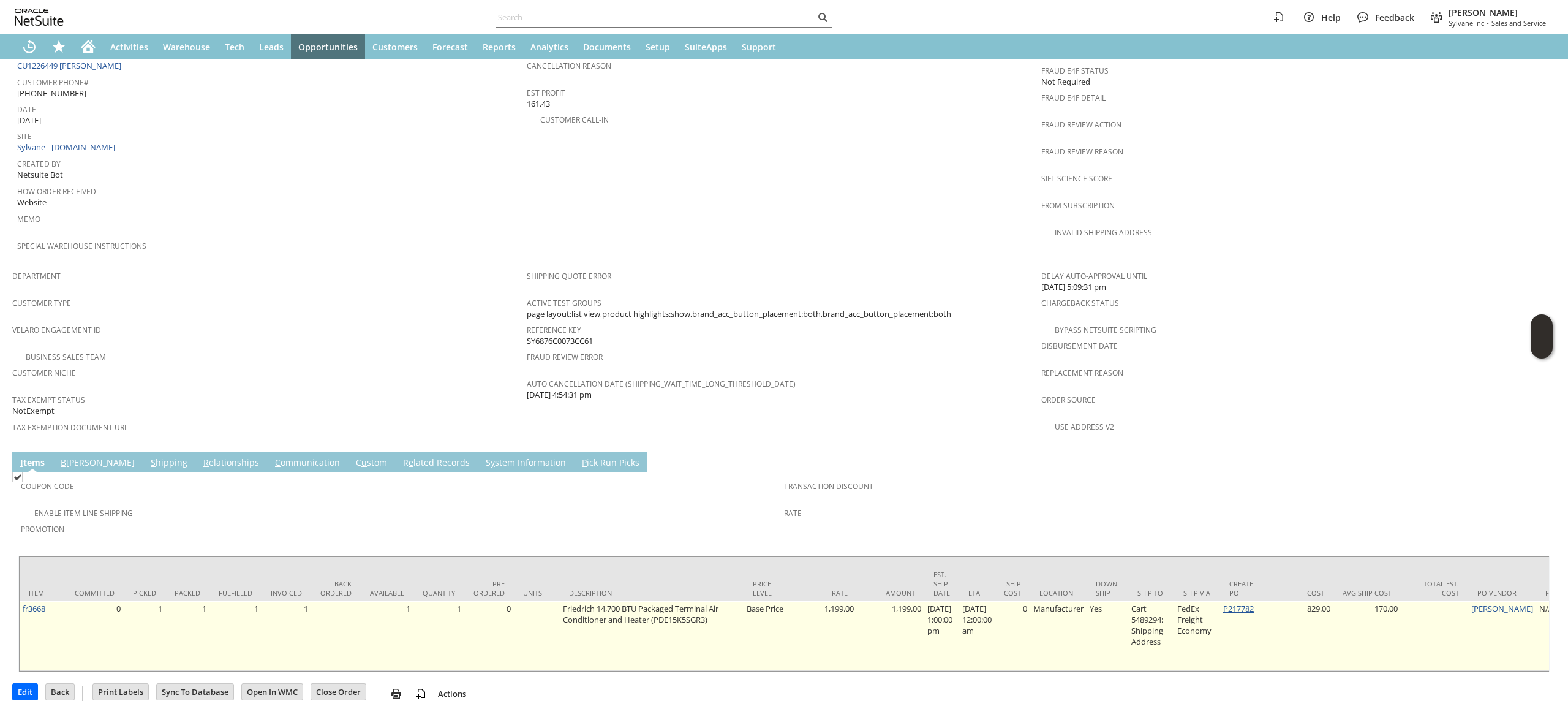
click at [1254, 603] on link "P217782" at bounding box center [1238, 608] width 31 height 11
